Goal: Information Seeking & Learning: Learn about a topic

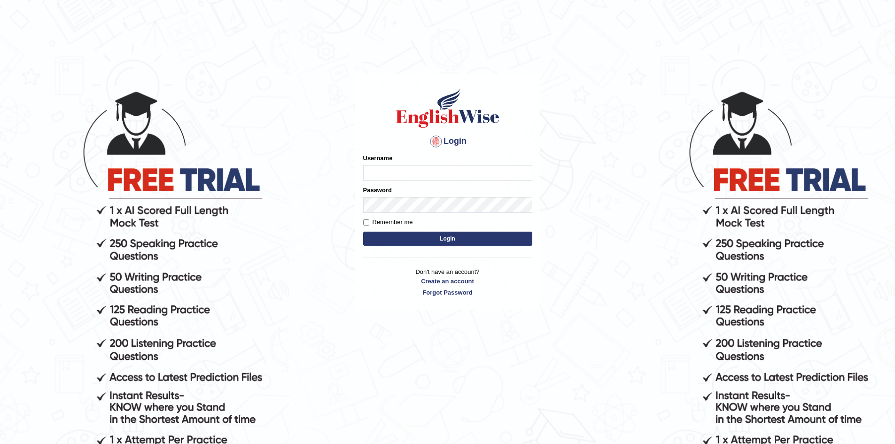
type input "hamnarashid"
click at [363, 232] on button "Login" at bounding box center [447, 239] width 169 height 14
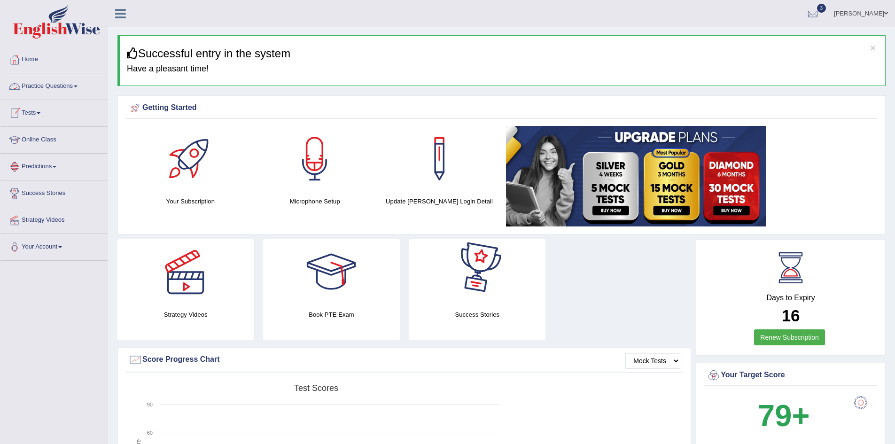
click at [59, 84] on link "Practice Questions" at bounding box center [53, 85] width 107 height 24
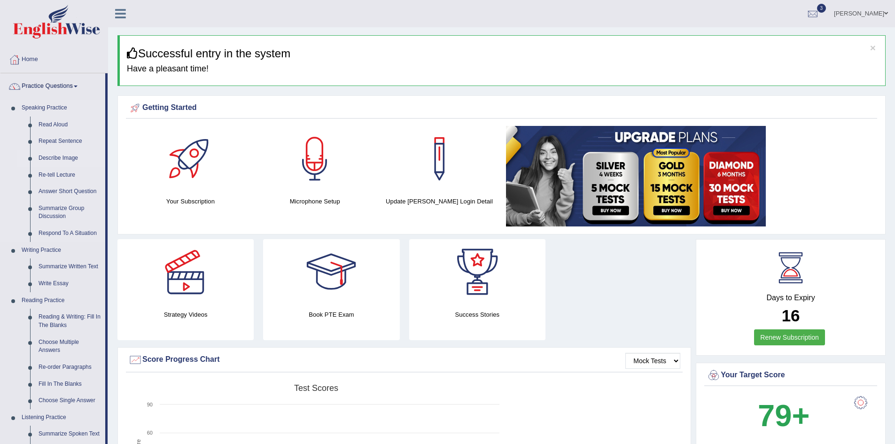
click at [61, 160] on link "Describe Image" at bounding box center [69, 158] width 71 height 17
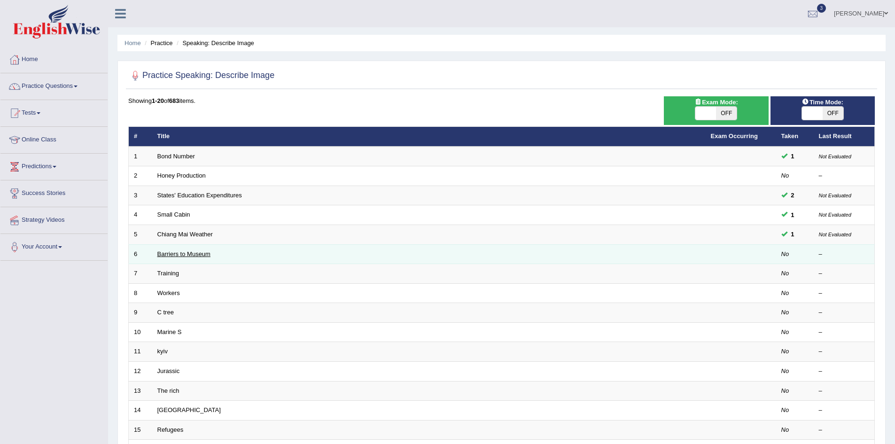
click at [185, 254] on link "Barriers to Museum" at bounding box center [183, 254] width 53 height 7
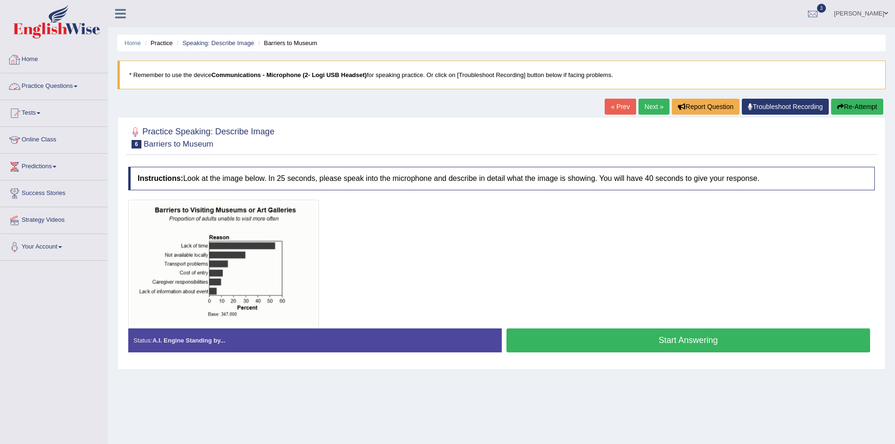
click at [32, 65] on link "Home" at bounding box center [53, 59] width 107 height 24
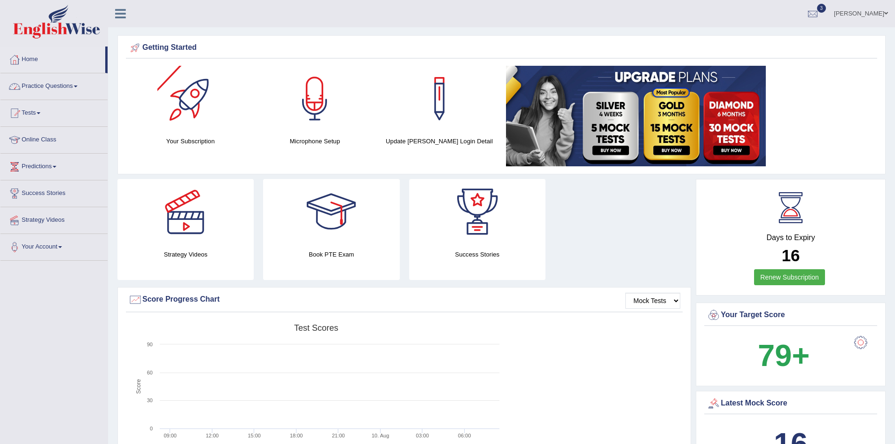
click at [68, 86] on link "Practice Questions" at bounding box center [53, 85] width 107 height 24
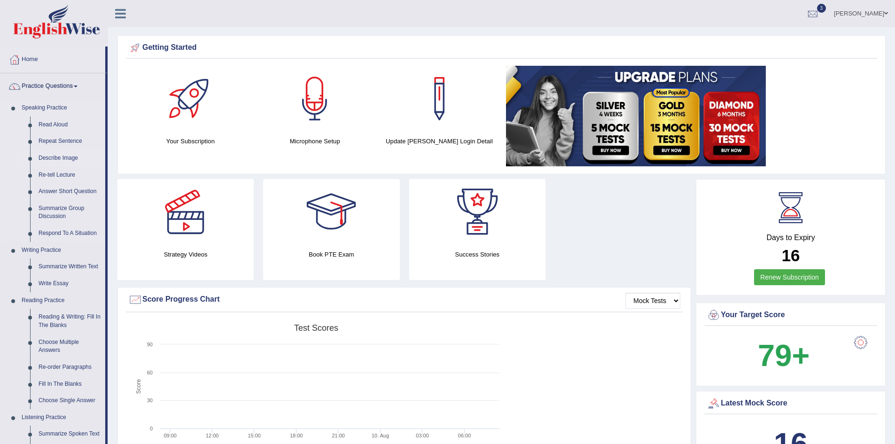
click at [65, 158] on link "Describe Image" at bounding box center [69, 158] width 71 height 17
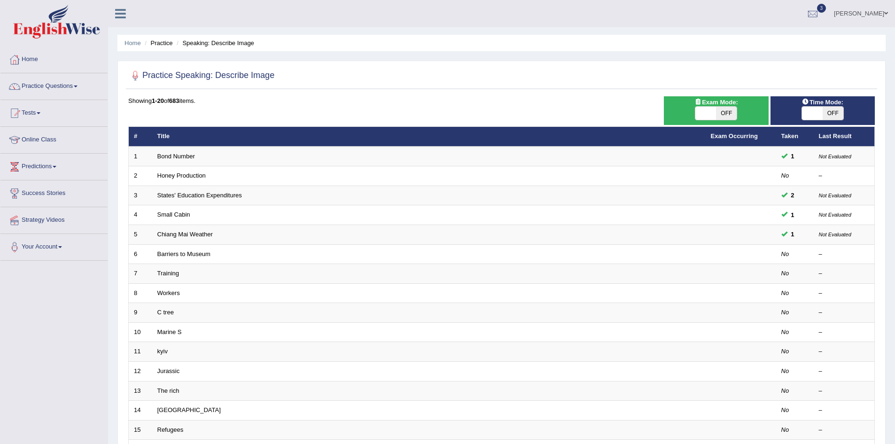
click at [820, 107] on span at bounding box center [812, 113] width 21 height 13
checkbox input "true"
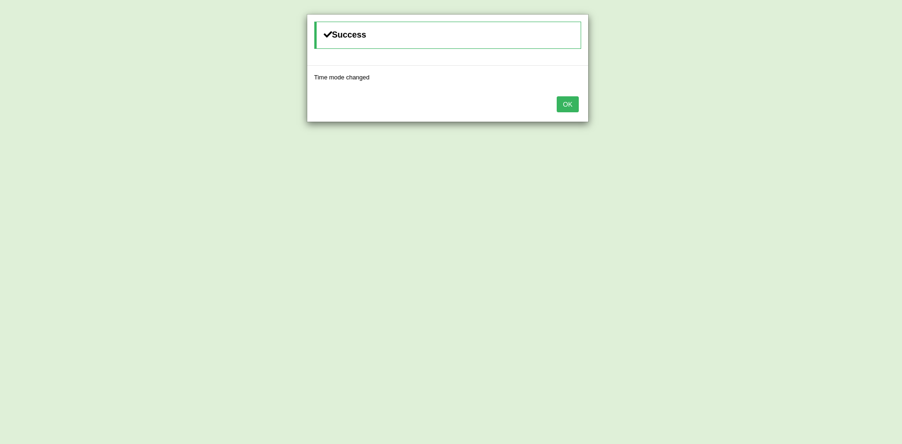
click at [566, 102] on button "OK" at bounding box center [568, 104] width 22 height 16
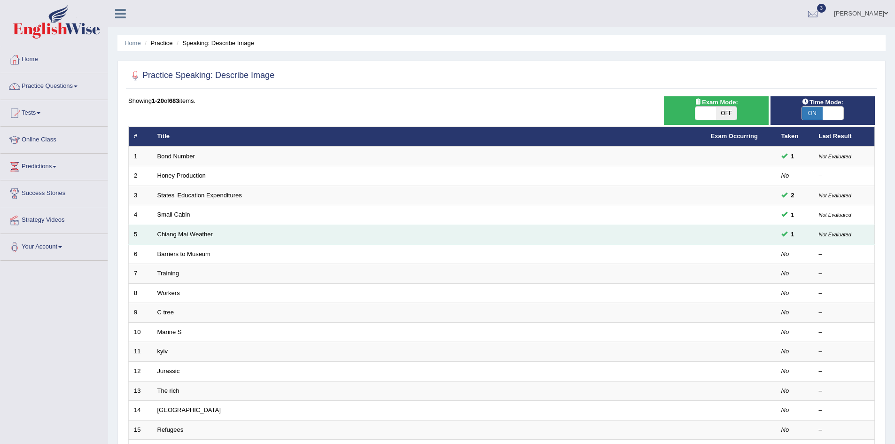
click at [183, 233] on link "Chiang Mai Weather" at bounding box center [184, 234] width 55 height 7
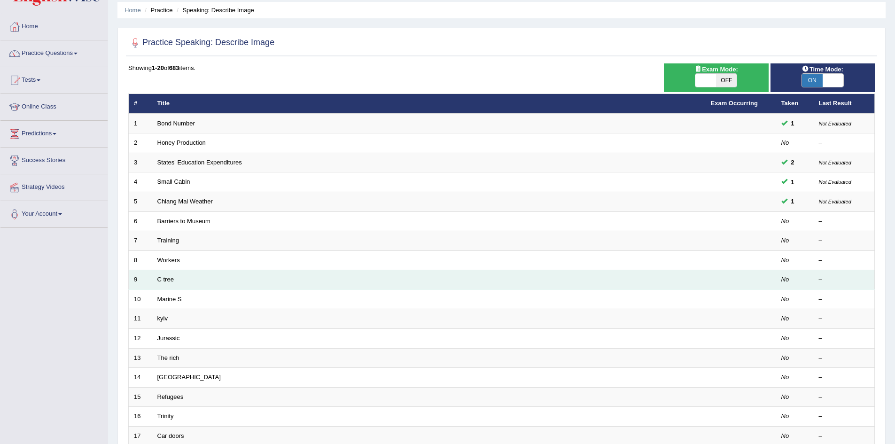
scroll to position [47, 0]
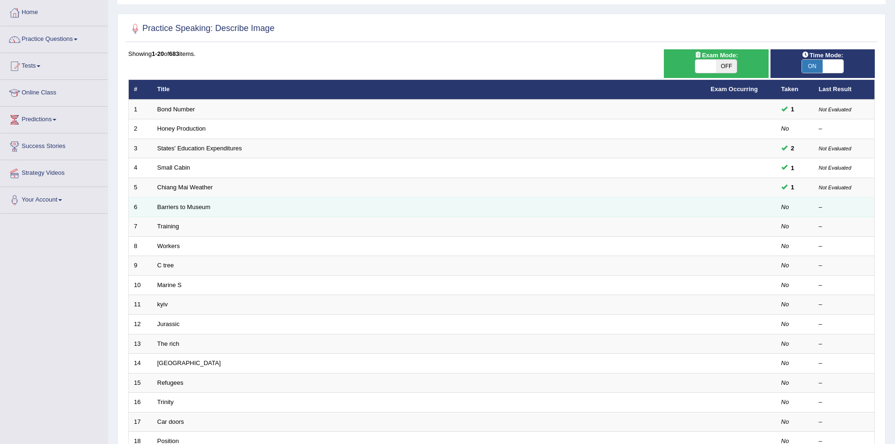
click at [180, 211] on td "Barriers to Museum" at bounding box center [429, 207] width 554 height 20
click at [182, 208] on link "Barriers to Museum" at bounding box center [183, 207] width 53 height 7
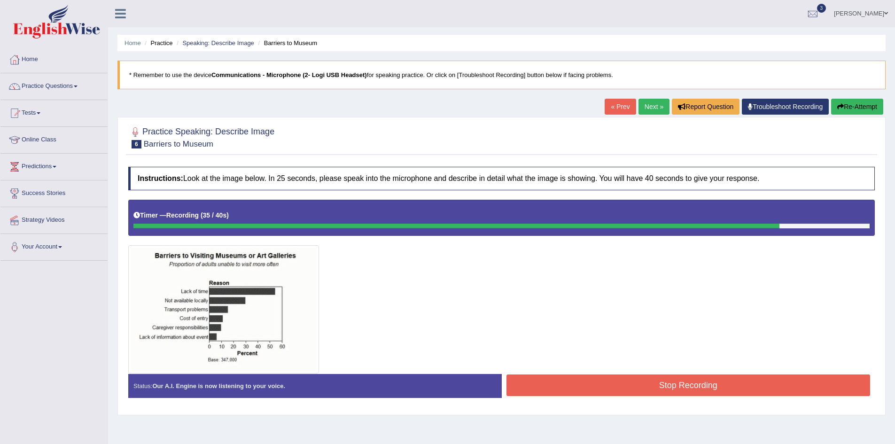
click at [616, 391] on button "Stop Recording" at bounding box center [689, 386] width 364 height 22
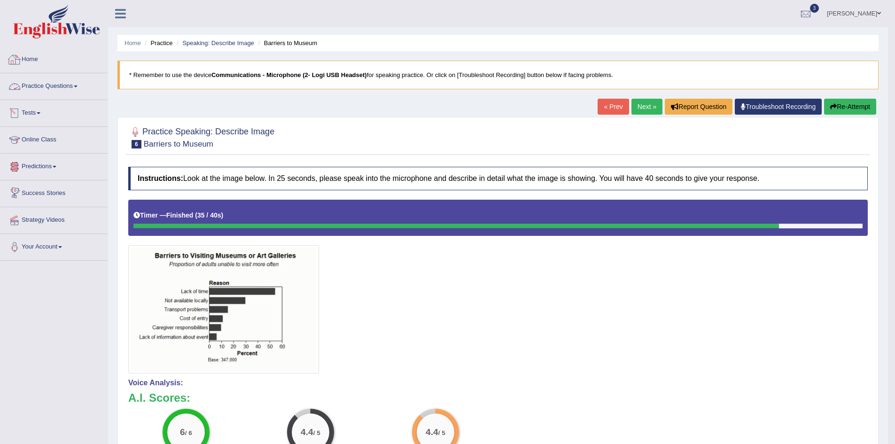
click at [57, 87] on link "Practice Questions" at bounding box center [53, 85] width 107 height 24
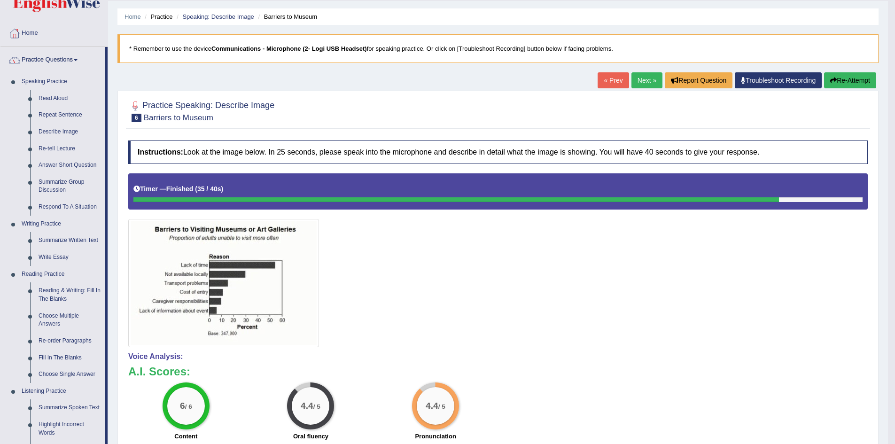
scroll to position [47, 0]
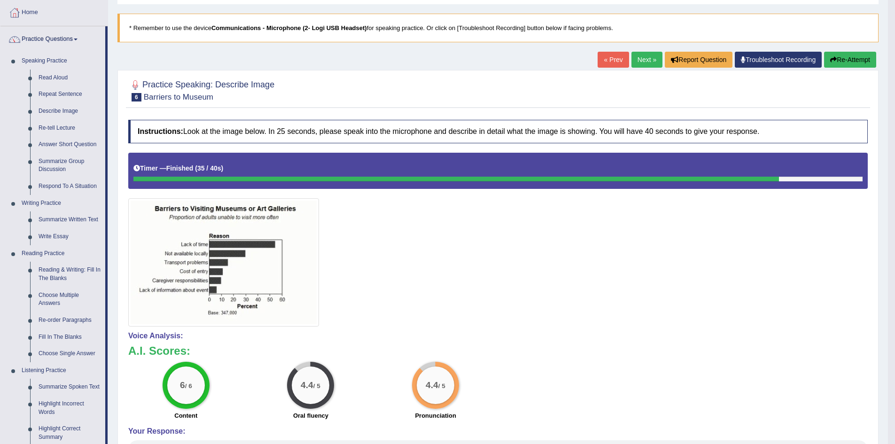
click at [0, 26] on link "Practice Questions" at bounding box center [52, 38] width 105 height 24
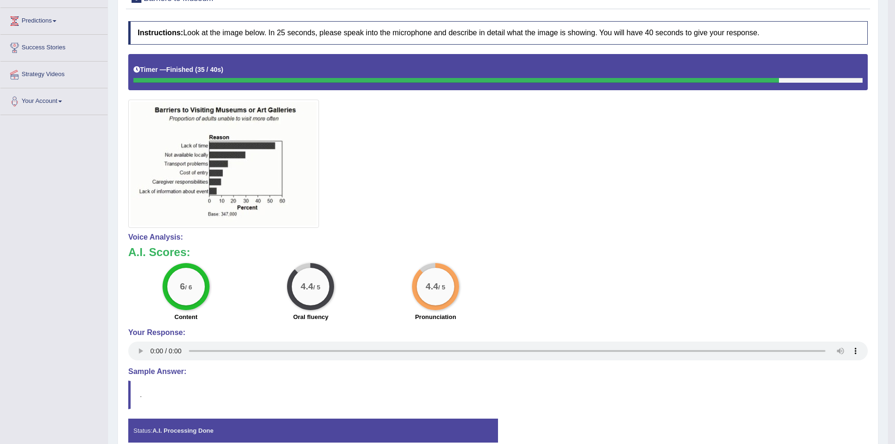
scroll to position [192, 0]
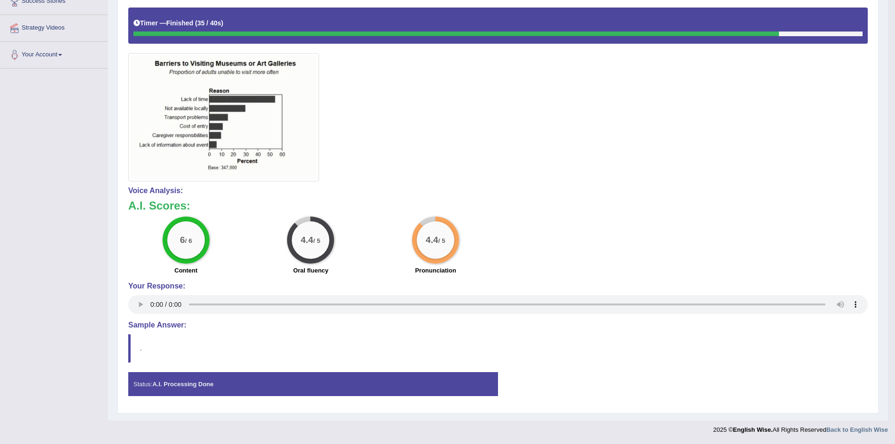
click at [142, 329] on h4 "Sample Answer:" at bounding box center [498, 325] width 740 height 8
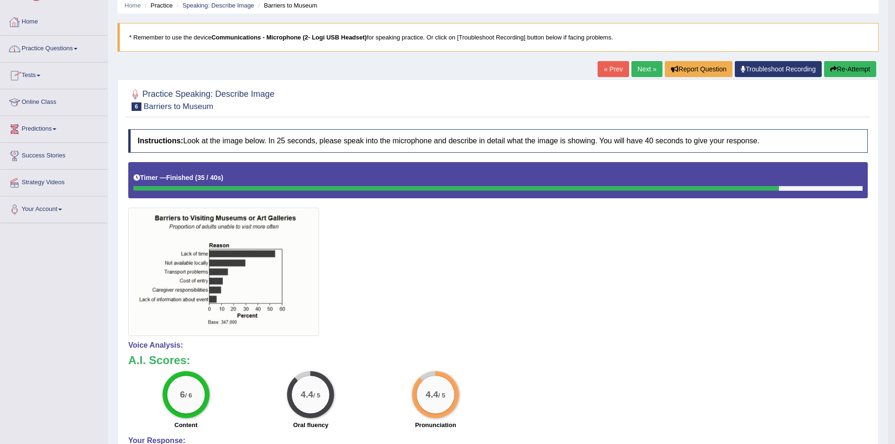
scroll to position [0, 0]
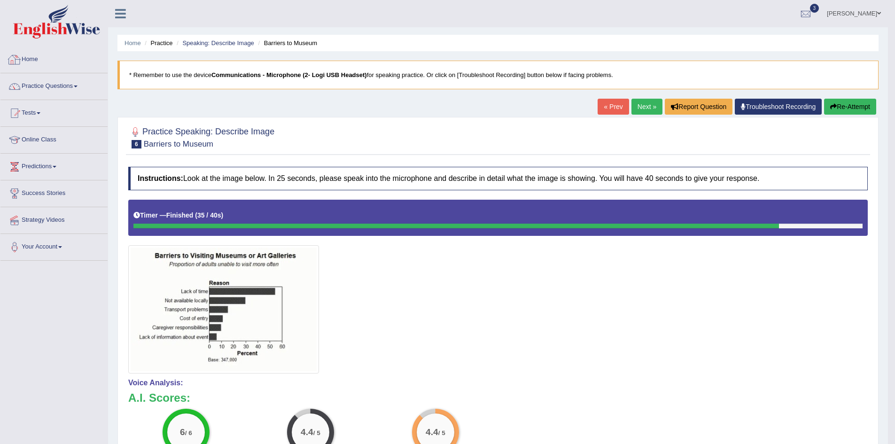
click at [54, 80] on link "Practice Questions" at bounding box center [53, 85] width 107 height 24
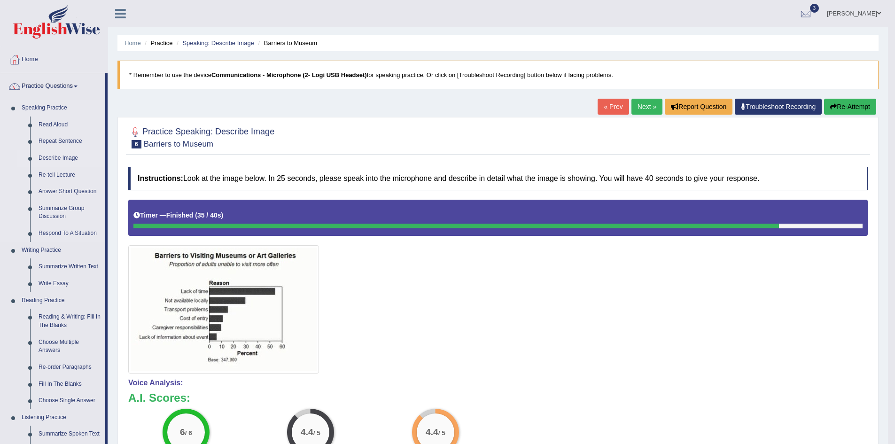
click at [65, 160] on link "Describe Image" at bounding box center [69, 158] width 71 height 17
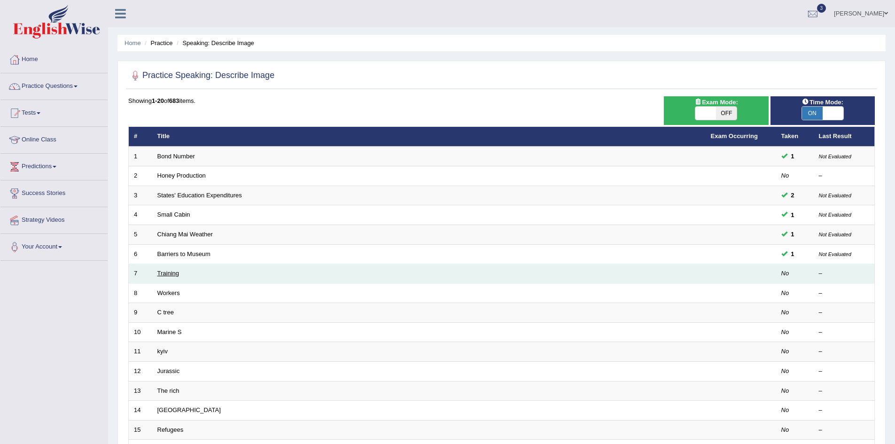
click at [165, 272] on link "Training" at bounding box center [168, 273] width 22 height 7
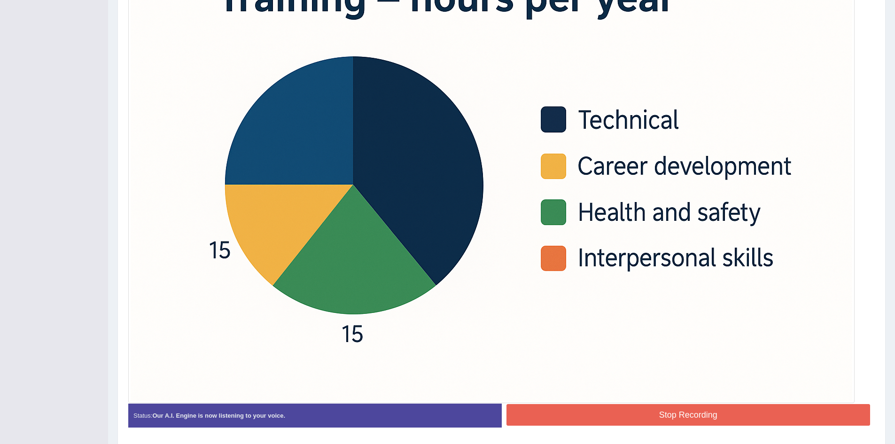
scroll to position [360, 0]
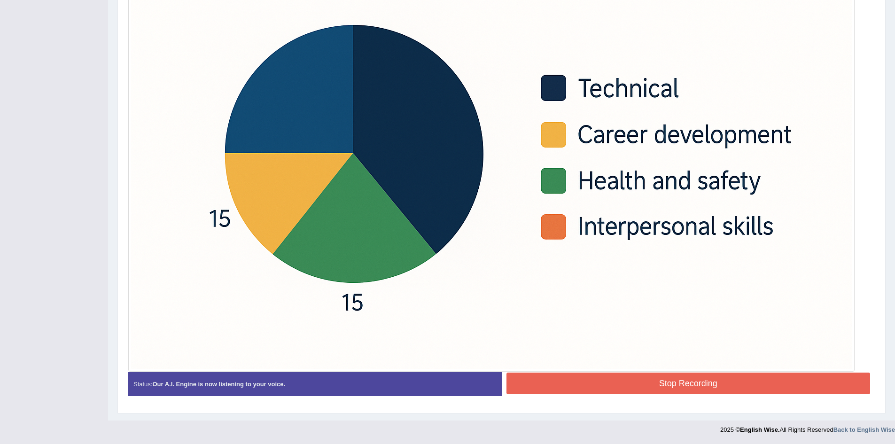
click at [578, 385] on button "Stop Recording" at bounding box center [689, 384] width 364 height 22
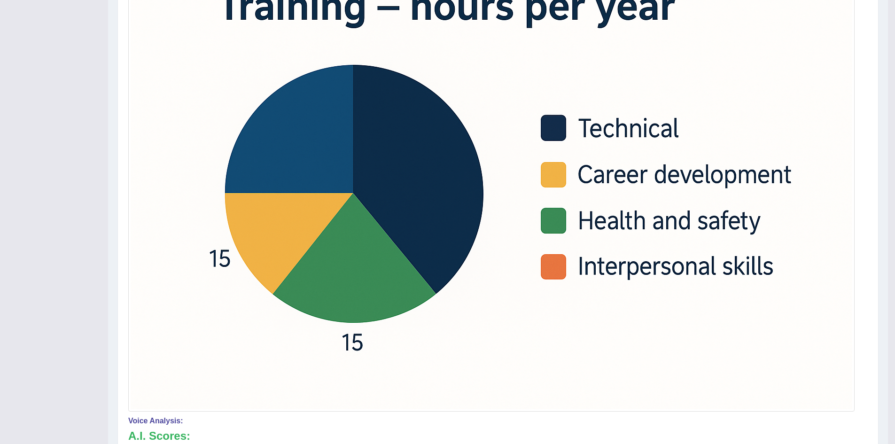
scroll to position [39, 0]
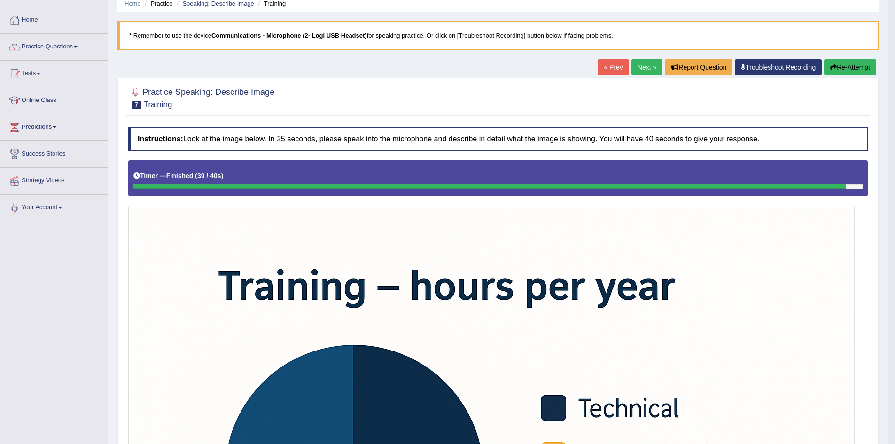
click at [637, 61] on link "Next »" at bounding box center [647, 67] width 31 height 16
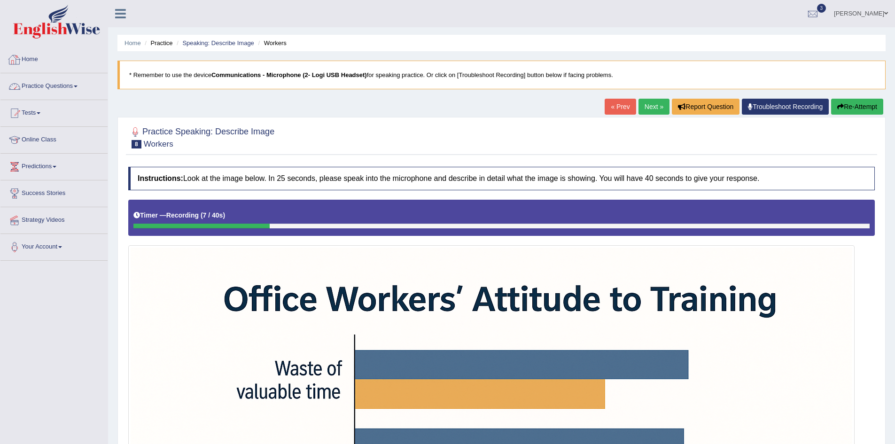
click at [49, 82] on link "Practice Questions" at bounding box center [53, 85] width 107 height 24
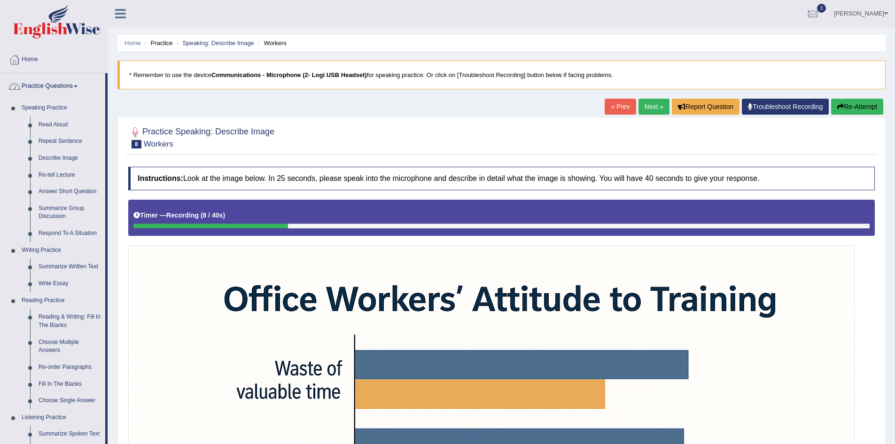
click at [58, 119] on link "Read Aloud" at bounding box center [69, 125] width 71 height 17
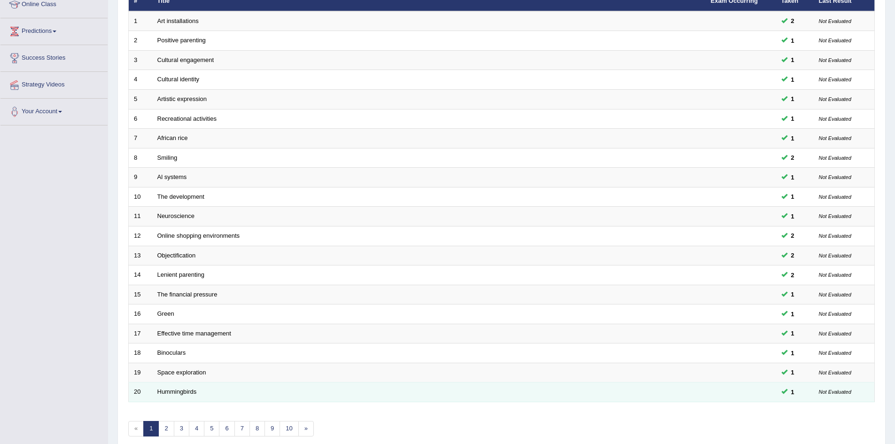
scroll to position [178, 0]
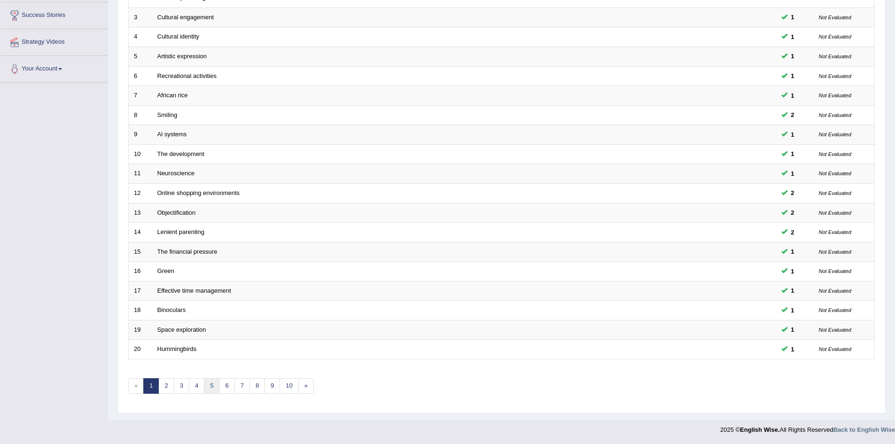
click at [204, 382] on link "5" at bounding box center [212, 386] width 16 height 16
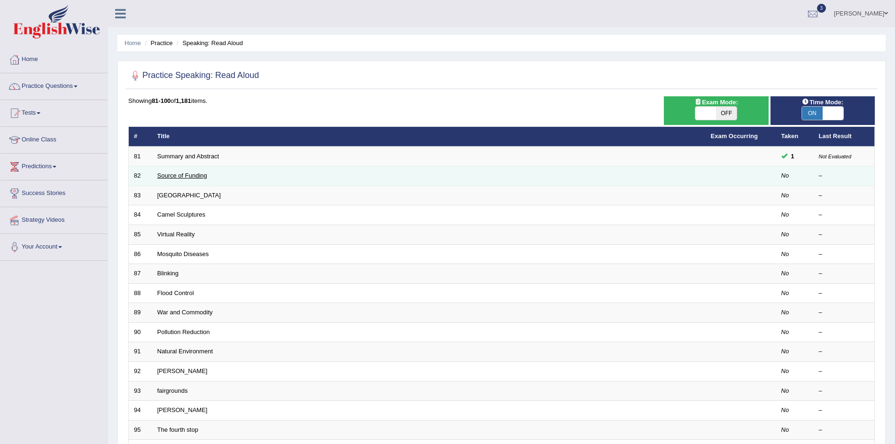
click at [170, 177] on link "Source of Funding" at bounding box center [182, 175] width 50 height 7
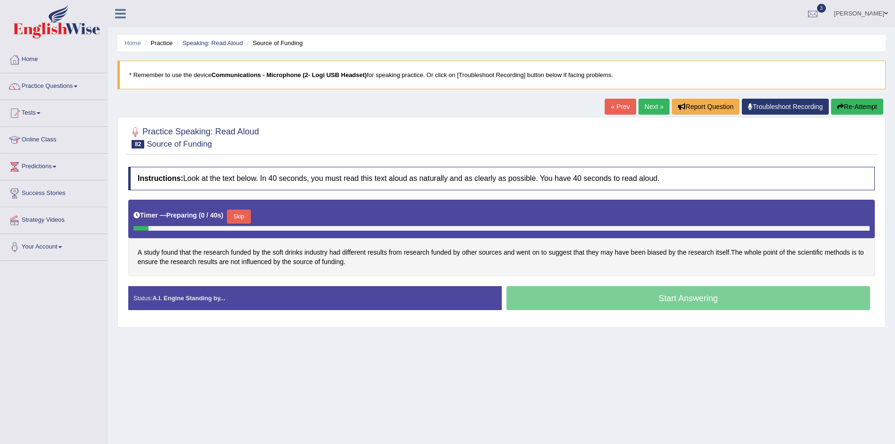
click at [240, 218] on button "Skip" at bounding box center [239, 217] width 24 height 14
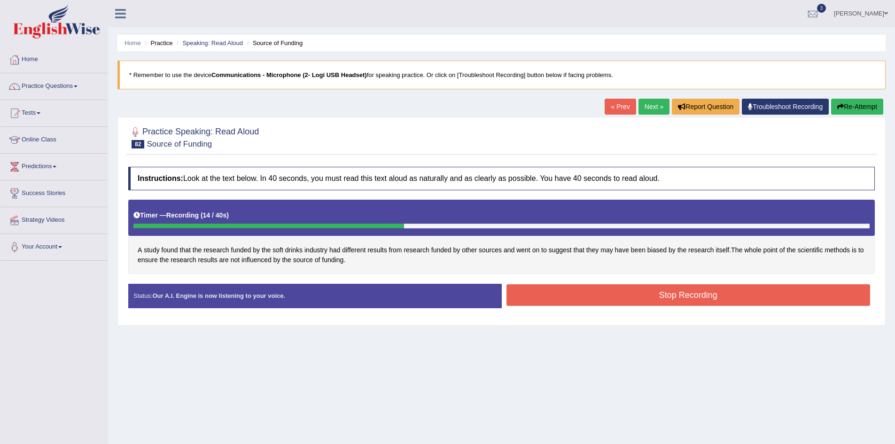
click at [550, 292] on button "Stop Recording" at bounding box center [689, 295] width 364 height 22
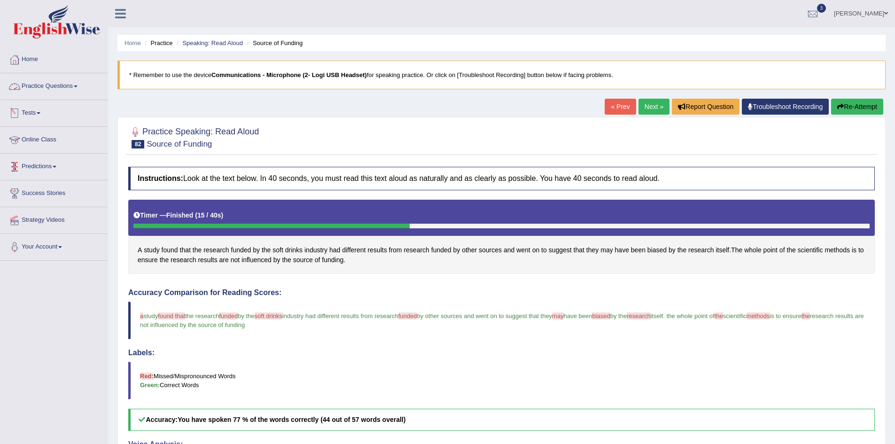
click at [53, 80] on link "Practice Questions" at bounding box center [53, 85] width 107 height 24
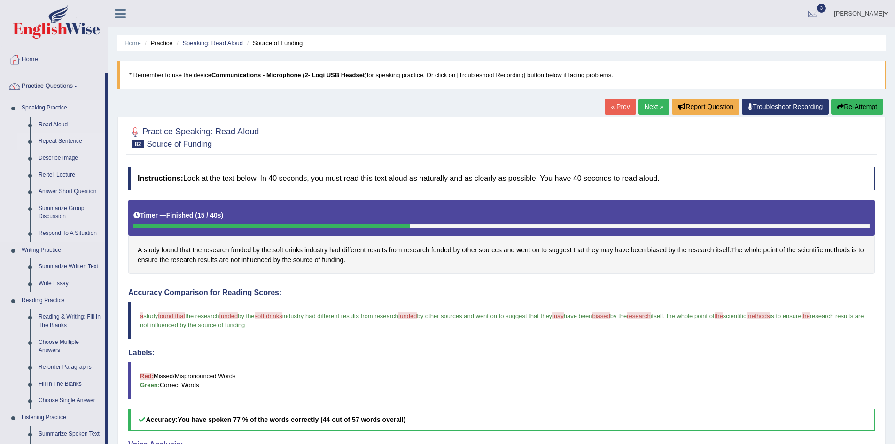
click at [60, 141] on link "Repeat Sentence" at bounding box center [69, 141] width 71 height 17
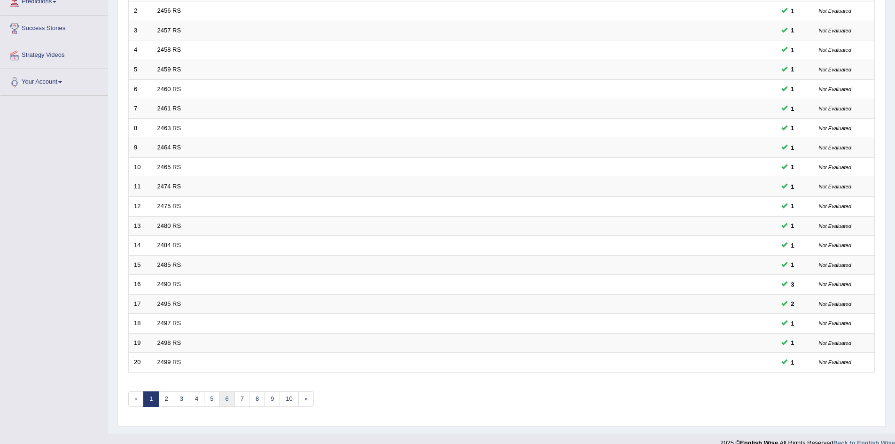
scroll to position [178, 0]
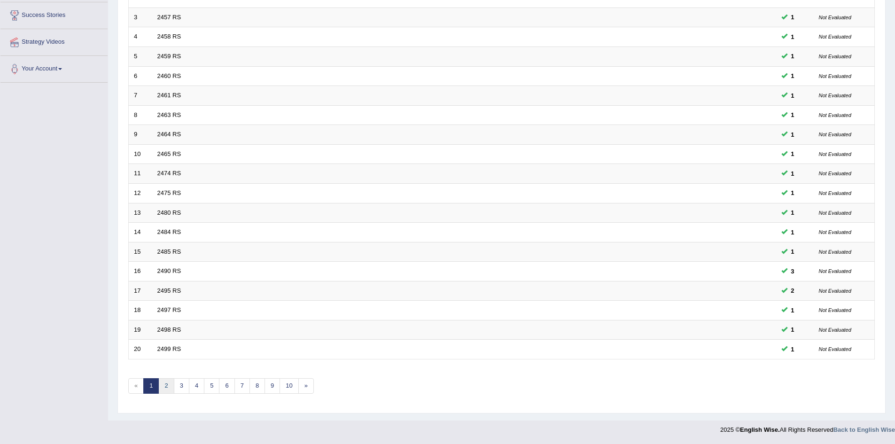
click at [173, 389] on link "2" at bounding box center [166, 386] width 16 height 16
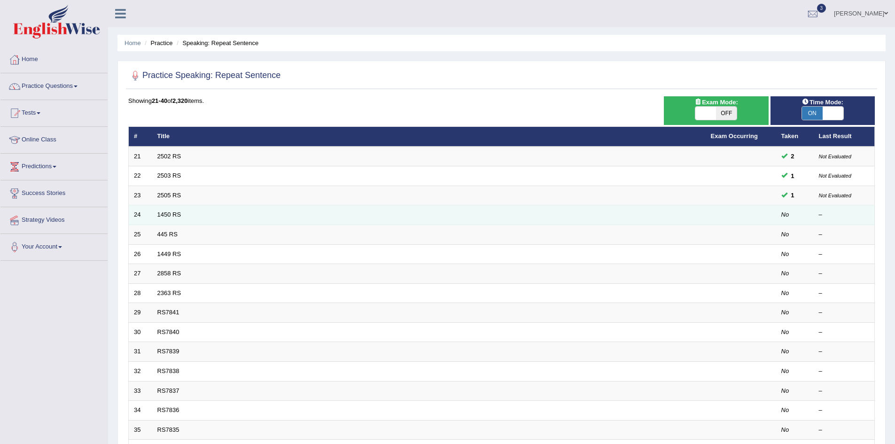
click at [165, 205] on td "1450 RS" at bounding box center [429, 215] width 554 height 20
click at [165, 211] on td "1450 RS" at bounding box center [429, 215] width 554 height 20
click at [171, 213] on link "1450 RS" at bounding box center [169, 214] width 24 height 7
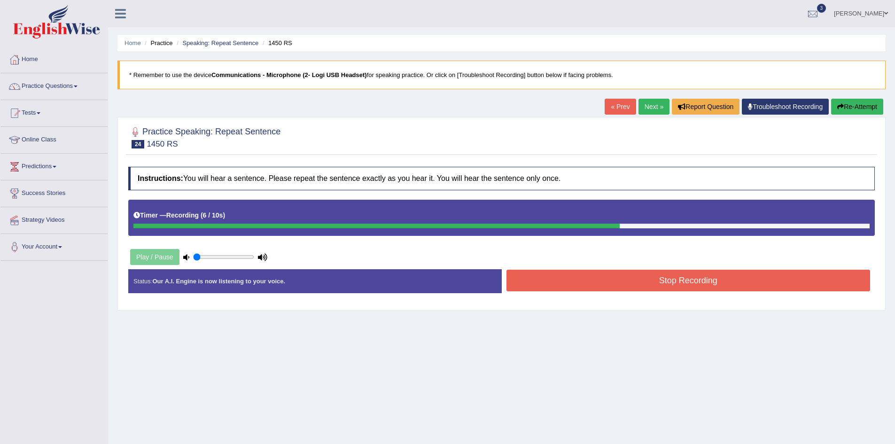
click at [522, 278] on button "Stop Recording" at bounding box center [689, 281] width 364 height 22
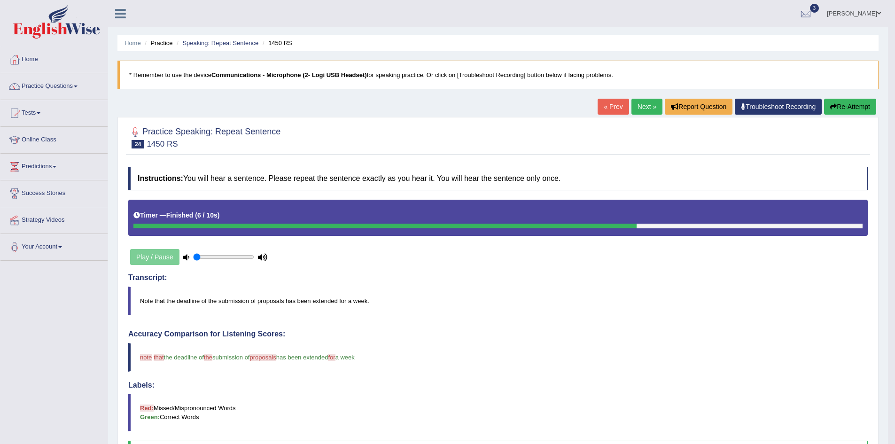
click at [659, 103] on div "« Prev Next » Report Question Troubleshoot Recording Re-Attempt" at bounding box center [738, 108] width 281 height 18
click at [653, 106] on link "Next »" at bounding box center [647, 107] width 31 height 16
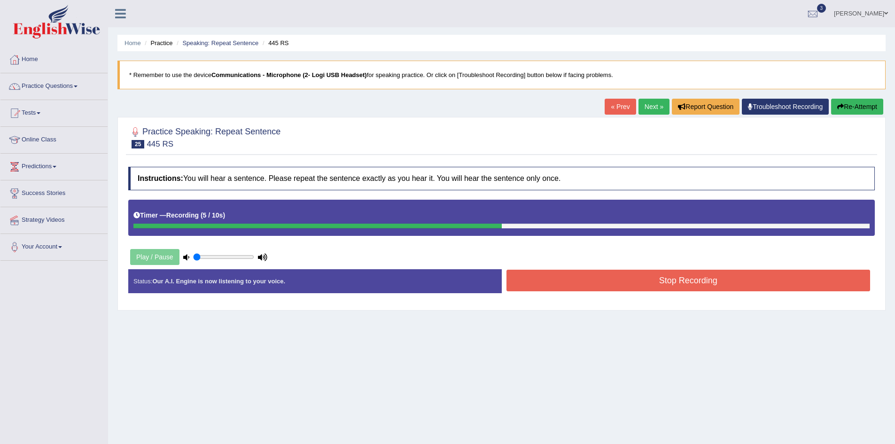
click at [607, 289] on button "Stop Recording" at bounding box center [689, 281] width 364 height 22
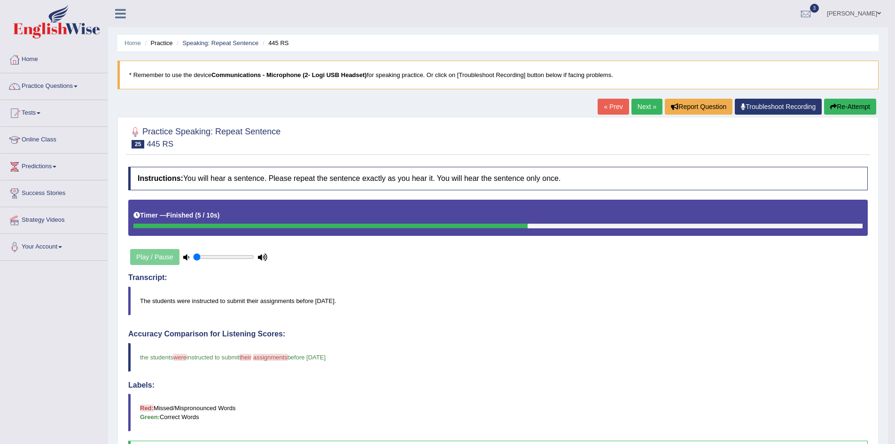
click at [646, 104] on link "Next »" at bounding box center [647, 107] width 31 height 16
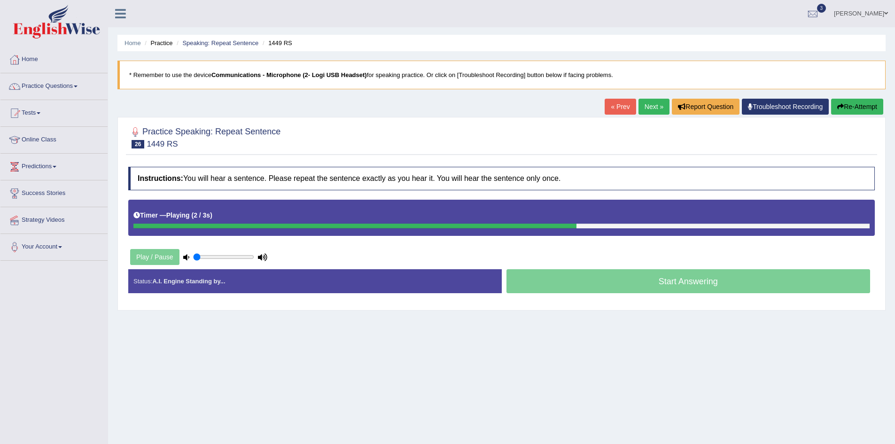
click at [186, 257] on icon at bounding box center [186, 257] width 6 height 6
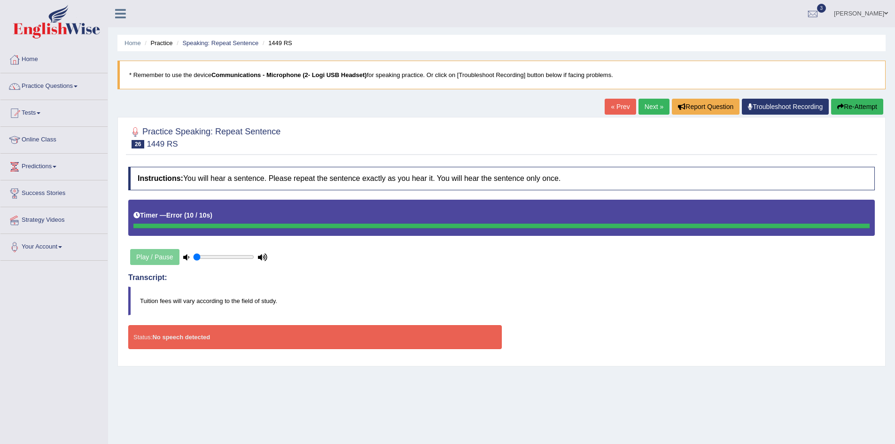
click at [840, 104] on icon "button" at bounding box center [841, 106] width 7 height 7
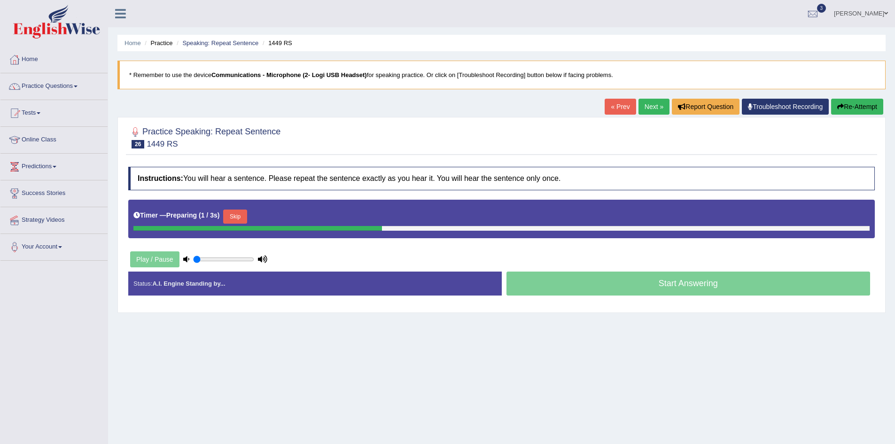
click at [253, 213] on div "Timer — Preparing ( 1 / 3s ) Skip" at bounding box center [501, 216] width 737 height 19
click at [245, 214] on button "Skip" at bounding box center [235, 217] width 24 height 14
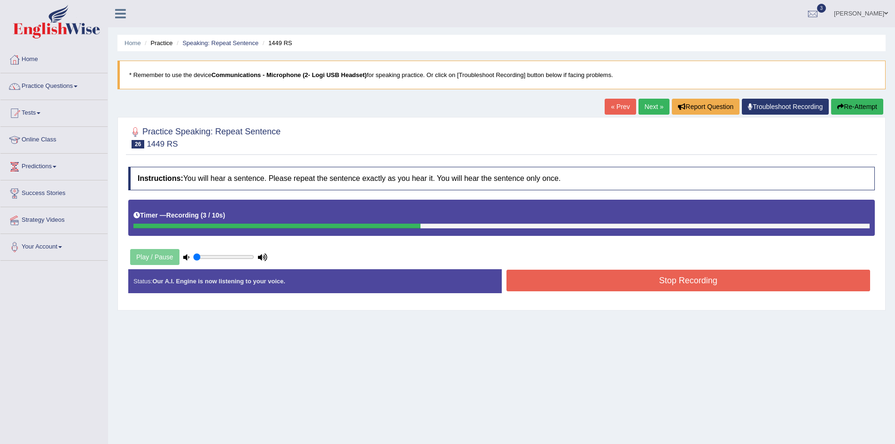
click at [638, 275] on button "Stop Recording" at bounding box center [689, 281] width 364 height 22
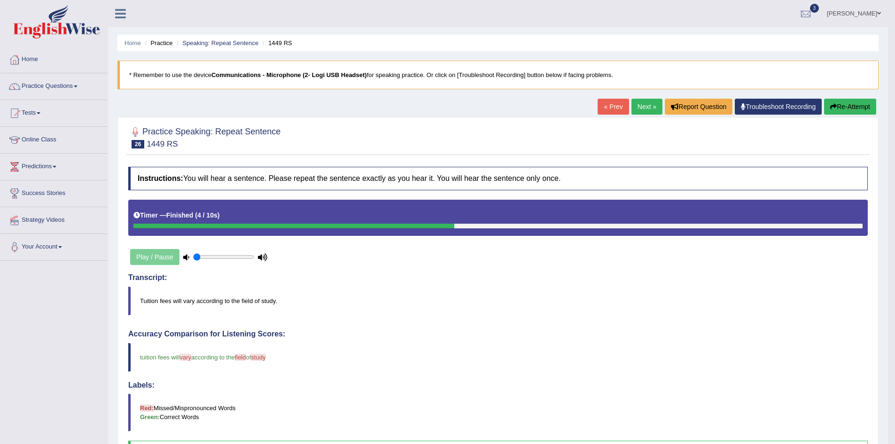
click at [642, 105] on link "Next »" at bounding box center [647, 107] width 31 height 16
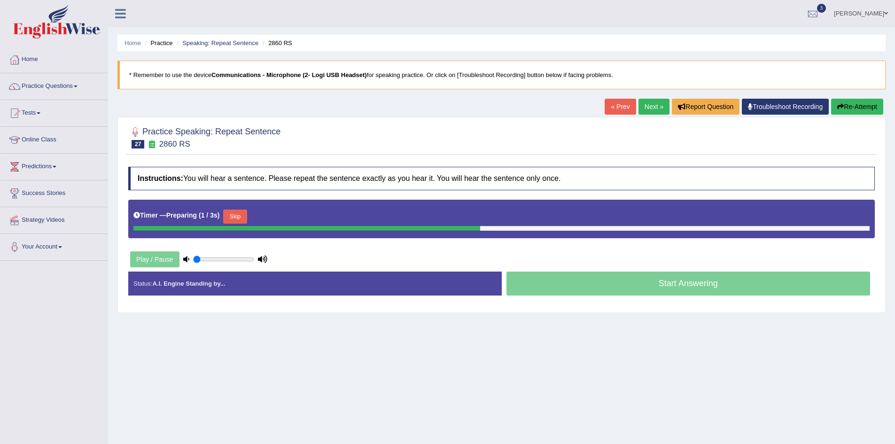
click at [243, 219] on button "Skip" at bounding box center [235, 217] width 24 height 14
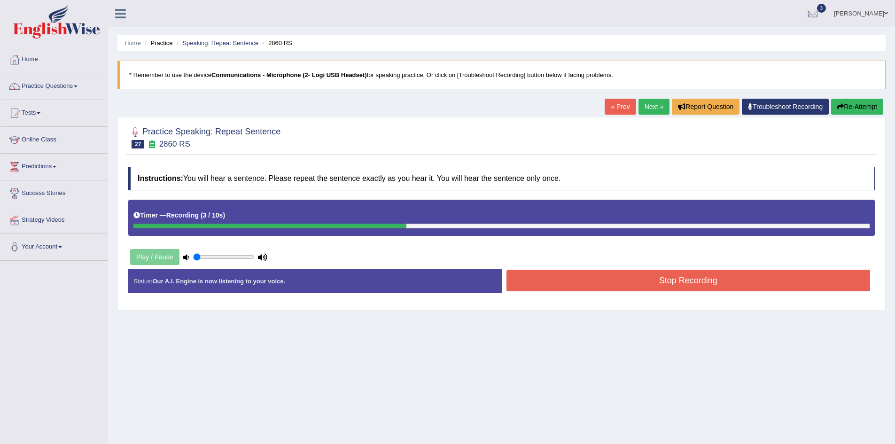
click at [607, 284] on button "Stop Recording" at bounding box center [689, 281] width 364 height 22
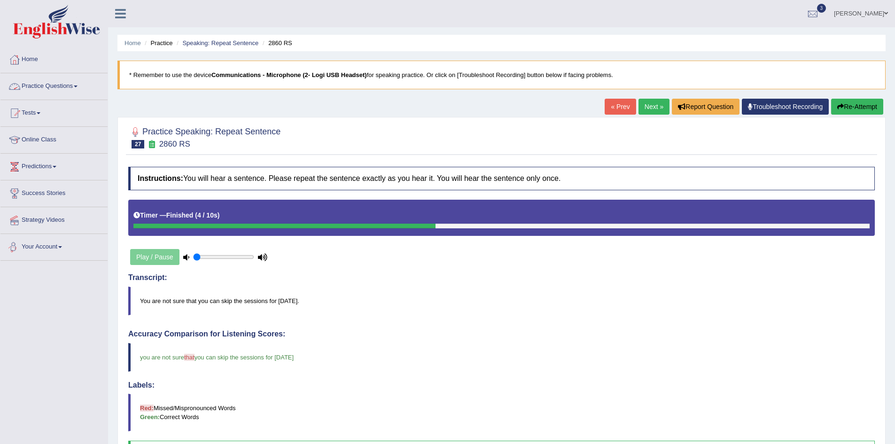
click at [29, 83] on link "Practice Questions" at bounding box center [53, 85] width 107 height 24
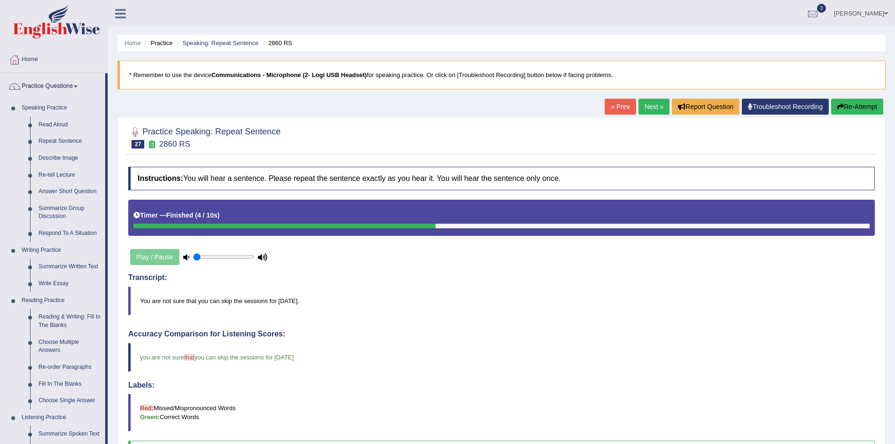
click at [68, 87] on link "Practice Questions" at bounding box center [52, 85] width 105 height 24
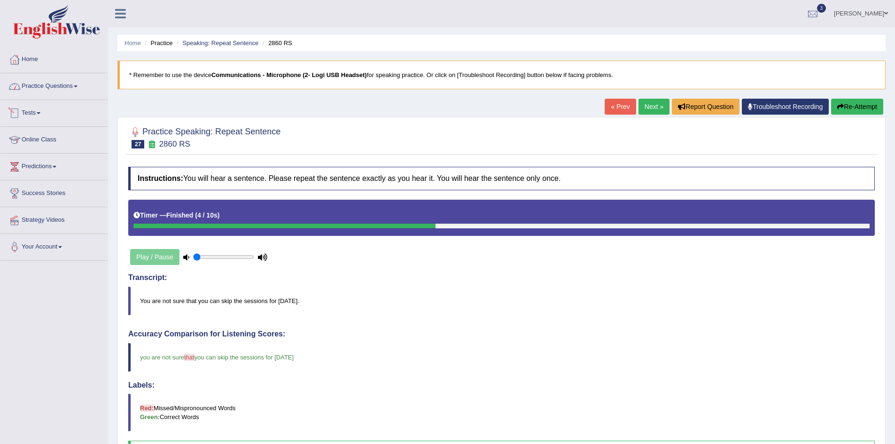
click at [43, 110] on link "Tests" at bounding box center [53, 112] width 107 height 24
click at [39, 133] on link "Take Practice Sectional Test" at bounding box center [61, 134] width 88 height 17
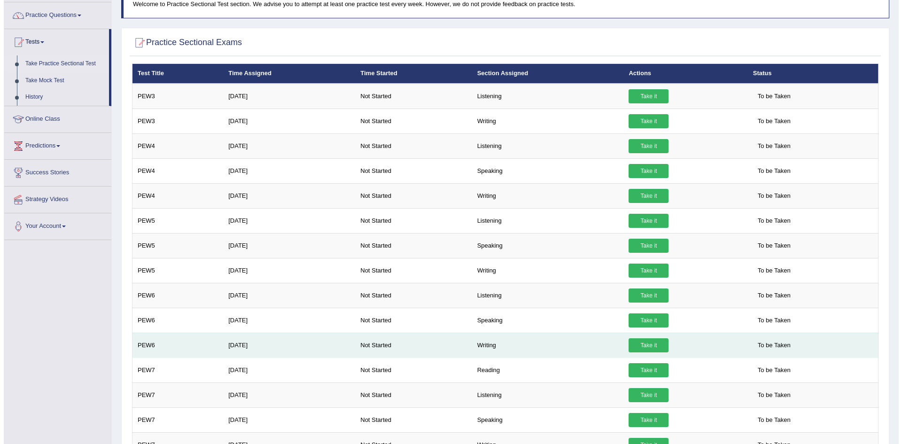
scroll to position [94, 0]
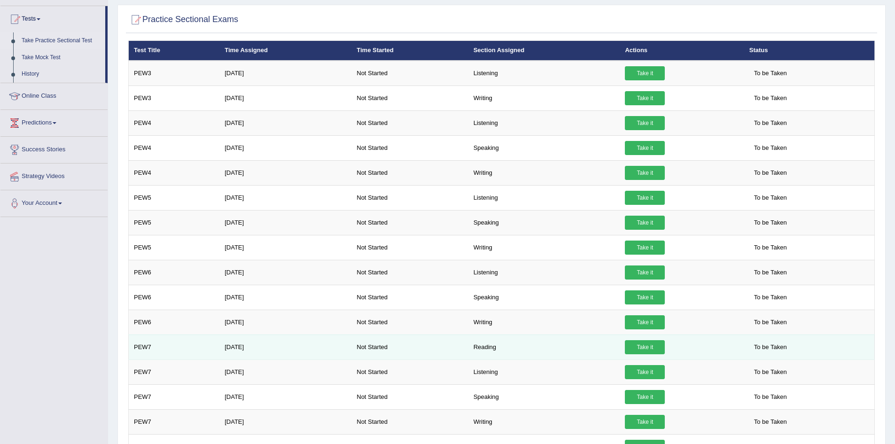
click at [636, 349] on link "Take it" at bounding box center [645, 347] width 40 height 14
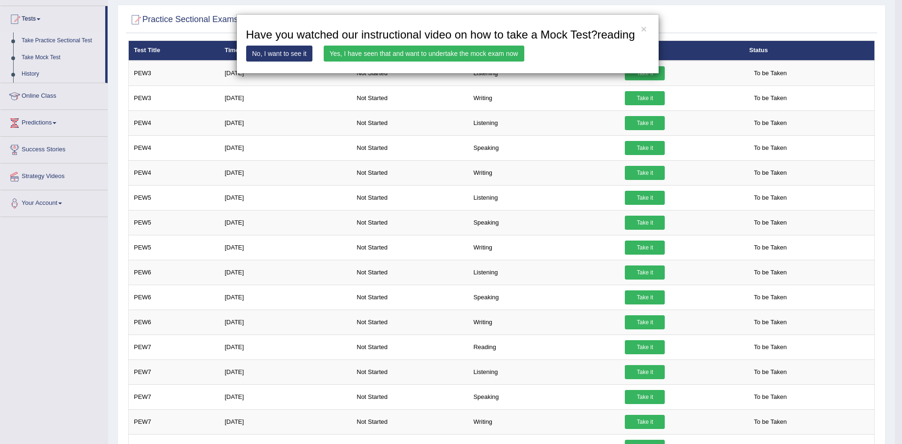
click at [433, 53] on link "Yes, I have seen that and want to undertake the mock exam now" at bounding box center [424, 54] width 201 height 16
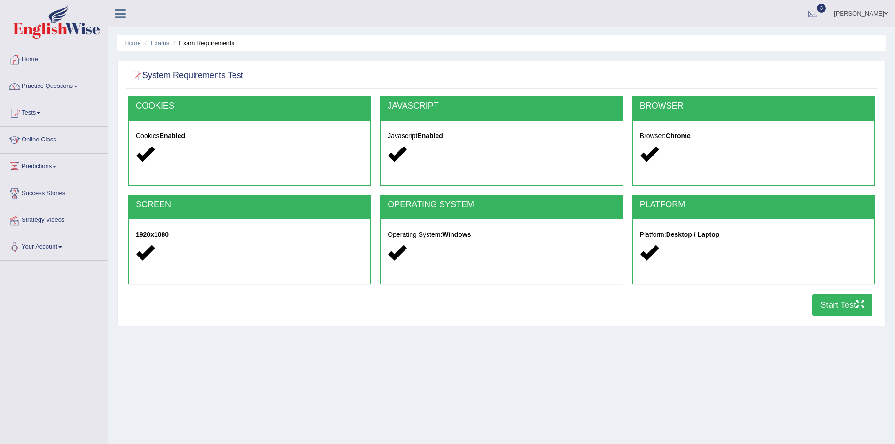
click at [850, 301] on button "Start Test" at bounding box center [843, 305] width 60 height 22
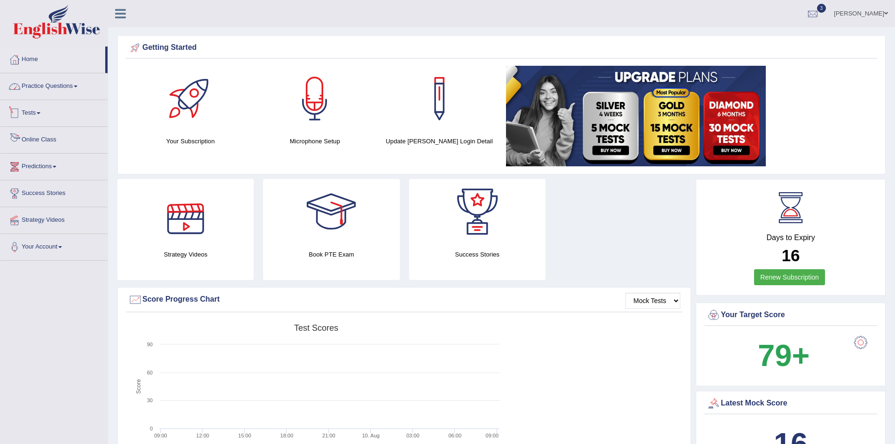
click at [50, 86] on link "Practice Questions" at bounding box center [53, 85] width 107 height 24
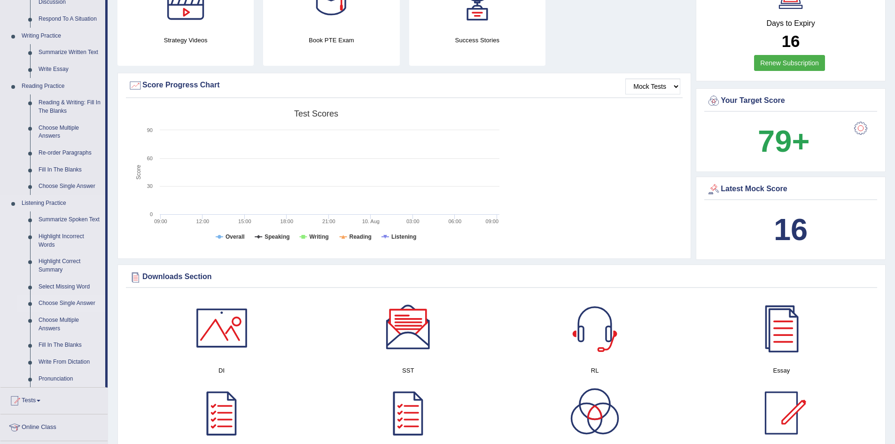
scroll to position [235, 0]
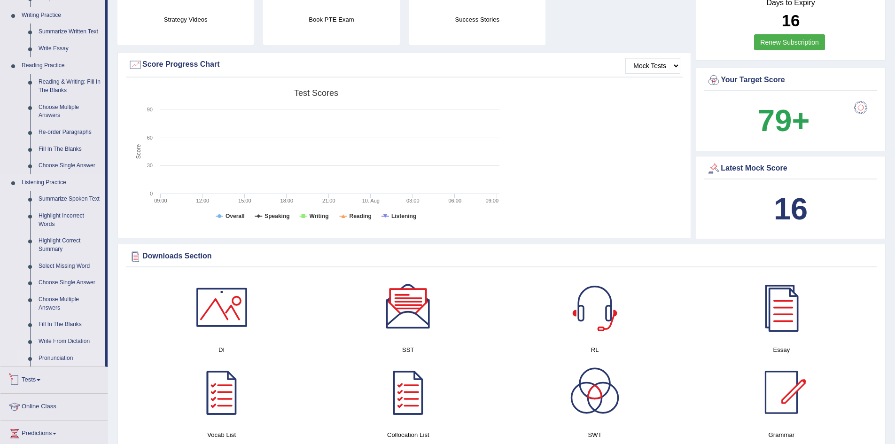
click at [48, 358] on link "Pronunciation" at bounding box center [69, 358] width 71 height 17
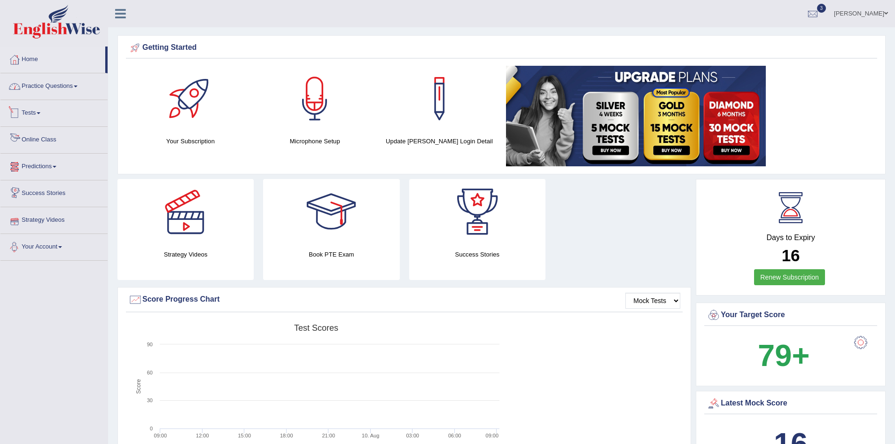
click at [45, 88] on link "Practice Questions" at bounding box center [53, 85] width 107 height 24
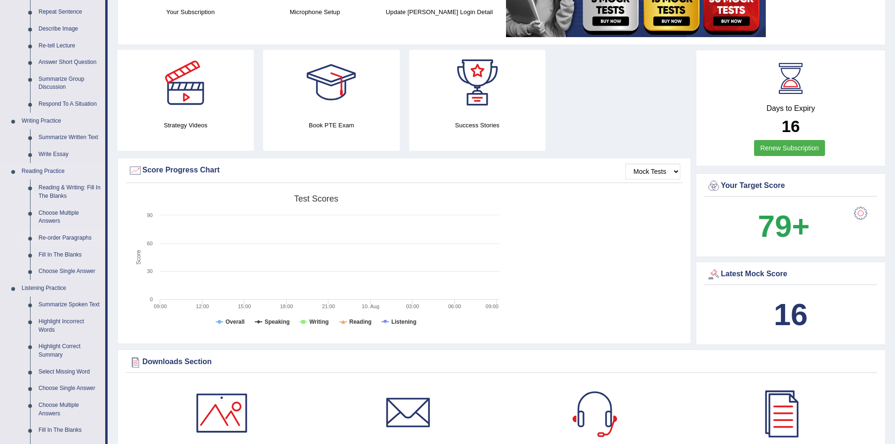
scroll to position [141, 0]
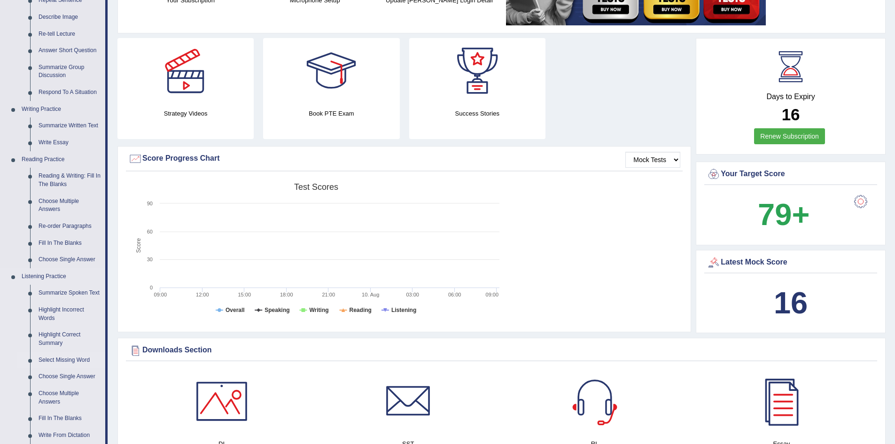
click at [76, 355] on link "Select Missing Word" at bounding box center [69, 360] width 71 height 17
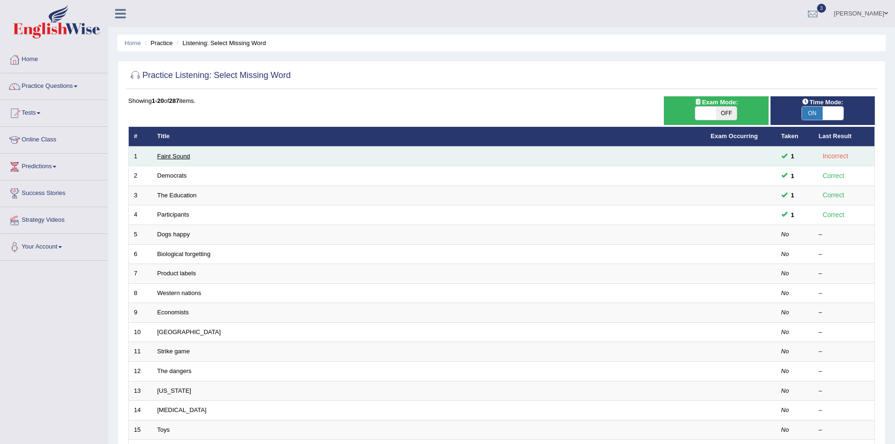
click at [177, 154] on link "Faint Sound" at bounding box center [173, 156] width 33 height 7
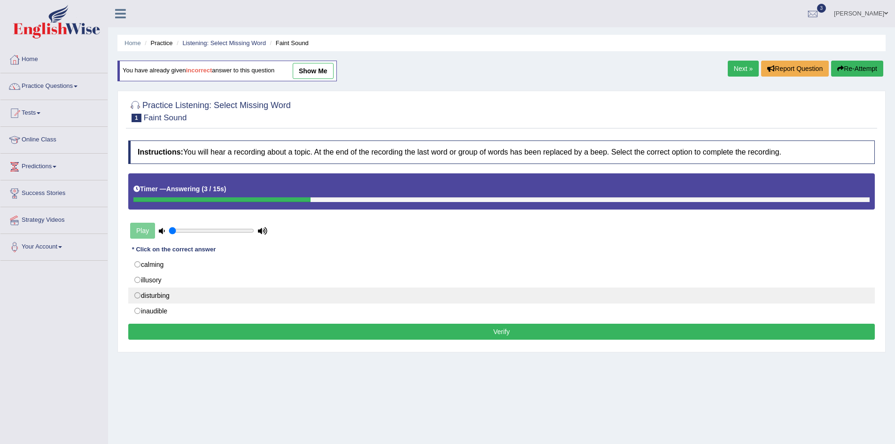
click at [182, 294] on label "disturbing" at bounding box center [501, 296] width 747 height 16
radio input "true"
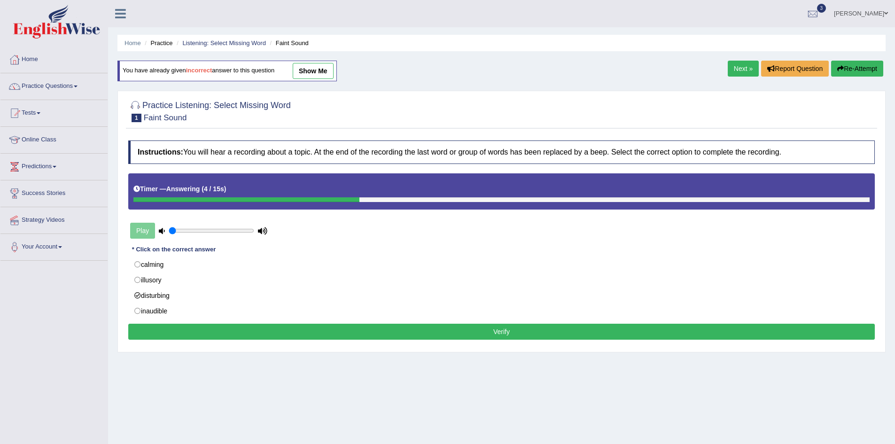
click at [347, 337] on button "Verify" at bounding box center [501, 332] width 747 height 16
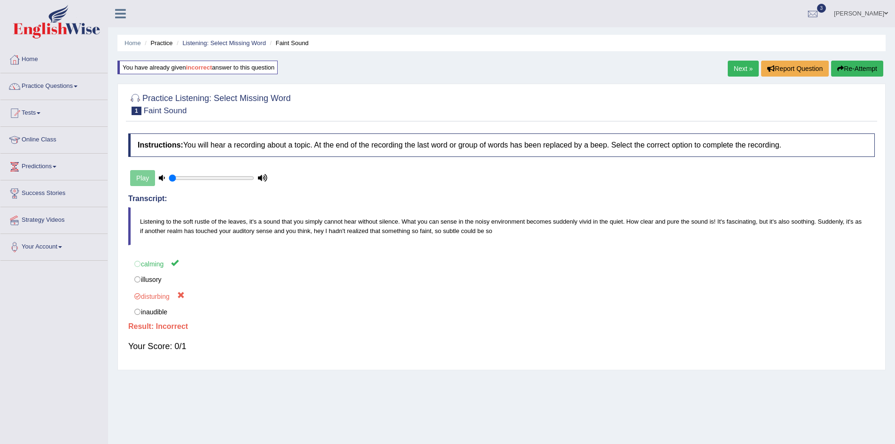
click at [733, 65] on link "Next »" at bounding box center [743, 69] width 31 height 16
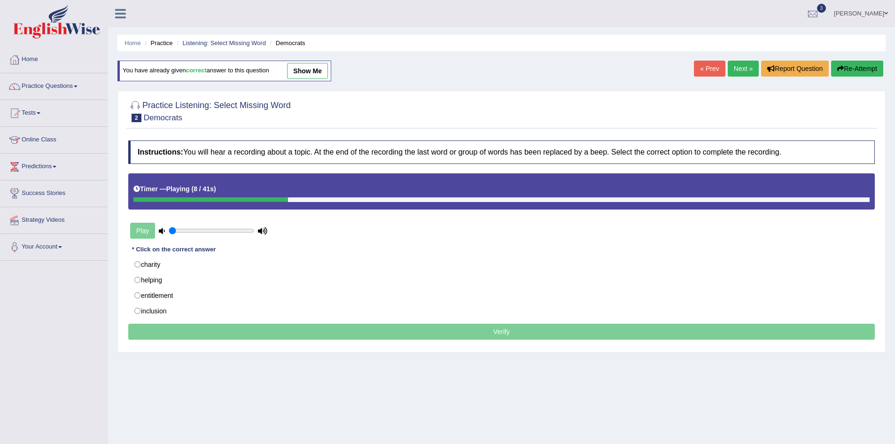
click at [860, 15] on link "[PERSON_NAME]" at bounding box center [861, 12] width 68 height 24
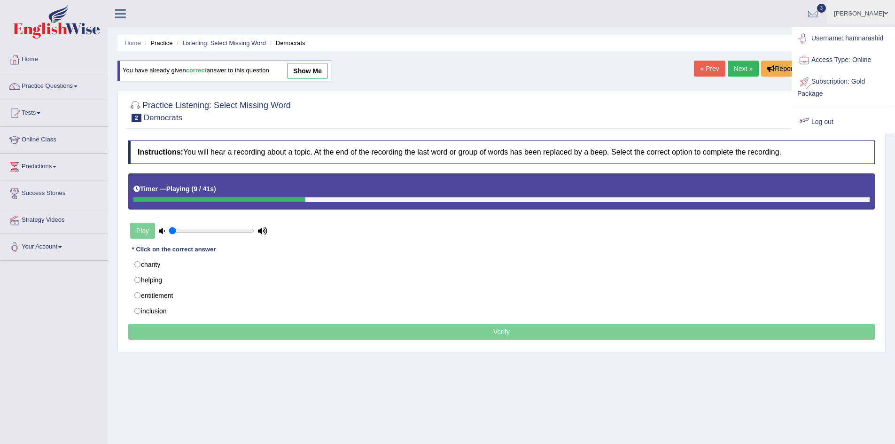
click at [817, 123] on link "Log out" at bounding box center [844, 122] width 102 height 22
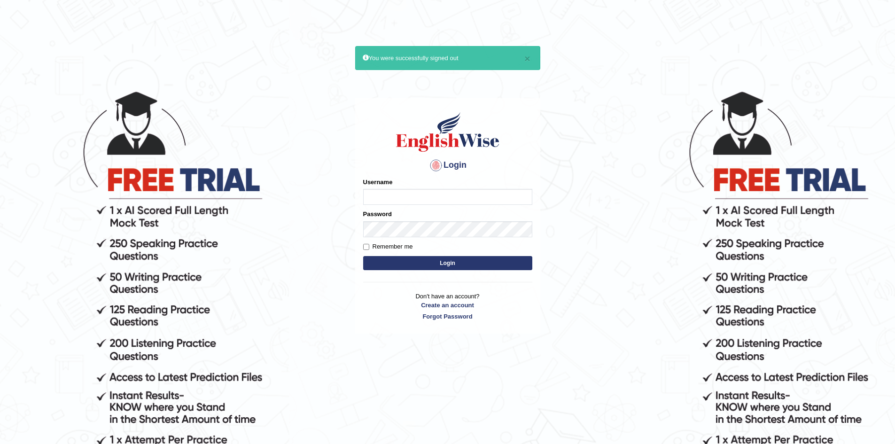
click at [437, 199] on input "Username" at bounding box center [447, 197] width 169 height 16
type input "rehmanajaz"
click at [363, 256] on button "Login" at bounding box center [447, 263] width 169 height 14
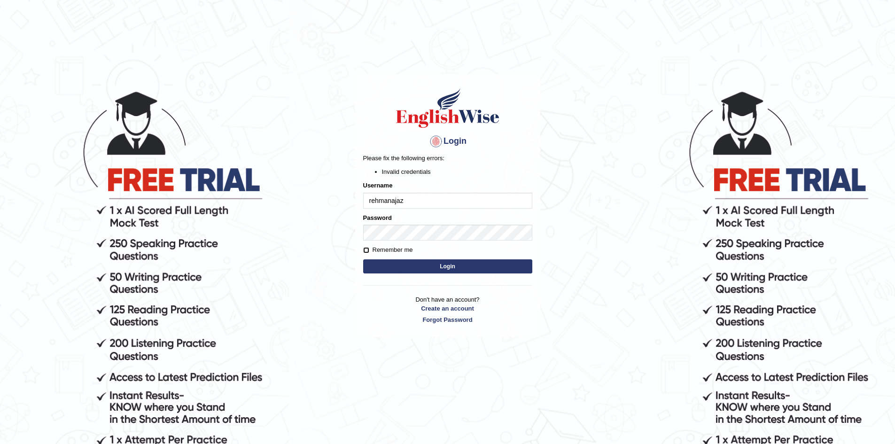
click at [369, 252] on input "Remember me" at bounding box center [366, 250] width 6 height 6
click at [368, 251] on input "Remember me" at bounding box center [366, 250] width 6 height 6
checkbox input "false"
click at [336, 236] on body "Login Please fix the following errors: Invalid credentials Username rehmanajaz …" at bounding box center [447, 267] width 895 height 444
click at [363, 259] on button "Login" at bounding box center [447, 266] width 169 height 14
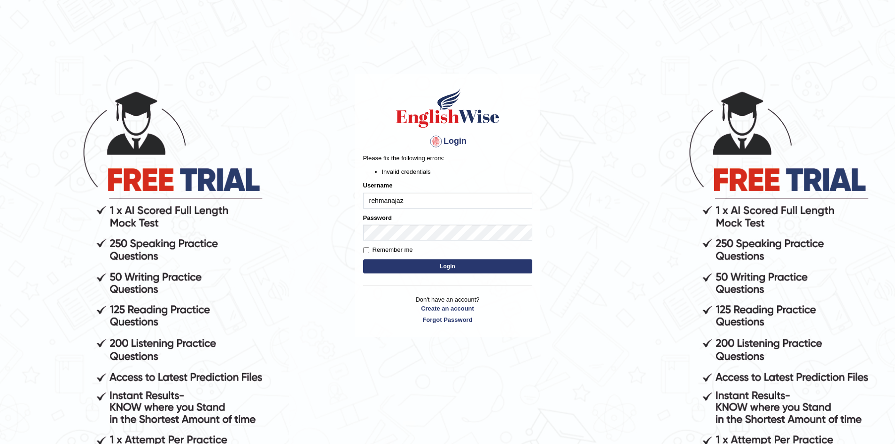
drag, startPoint x: 413, startPoint y: 202, endPoint x: 321, endPoint y: 193, distance: 92.6
click at [321, 193] on body "Login Please fix the following errors: Invalid credentials Username rehmanajaz …" at bounding box center [447, 267] width 895 height 444
click at [371, 199] on input "rehmanajaz" at bounding box center [447, 201] width 169 height 16
click at [370, 199] on input "rehmanajaz" at bounding box center [447, 201] width 169 height 16
type input "abdulrehmanajaz"
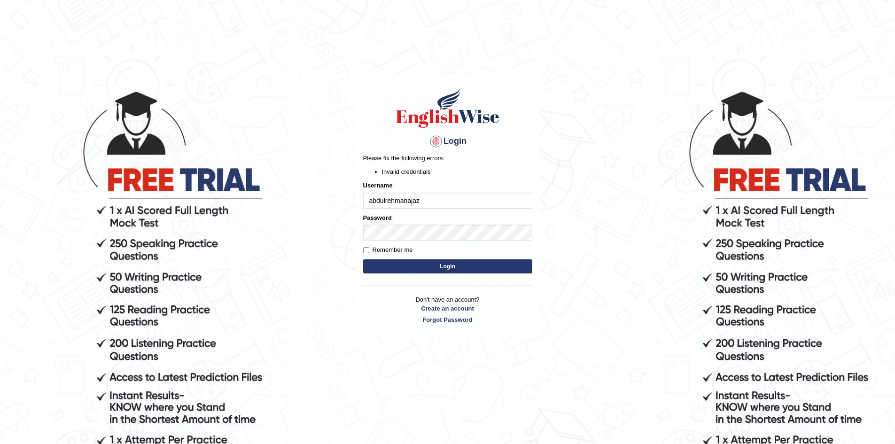
click at [422, 267] on button "Login" at bounding box center [447, 266] width 169 height 14
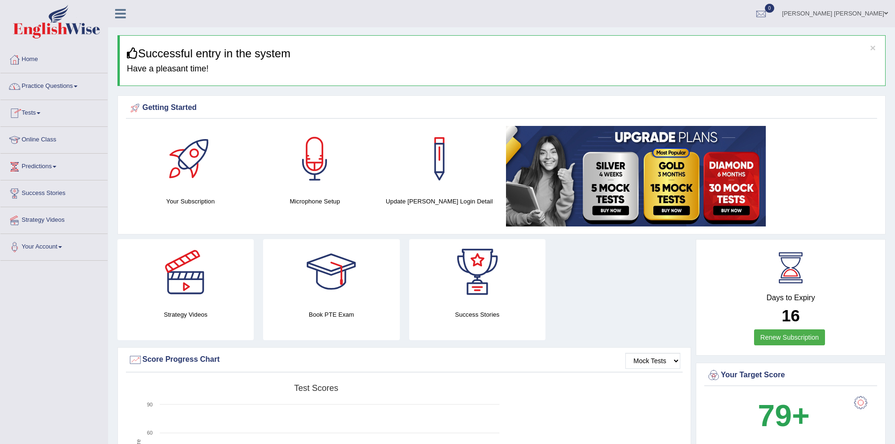
click at [40, 80] on link "Practice Questions" at bounding box center [53, 85] width 107 height 24
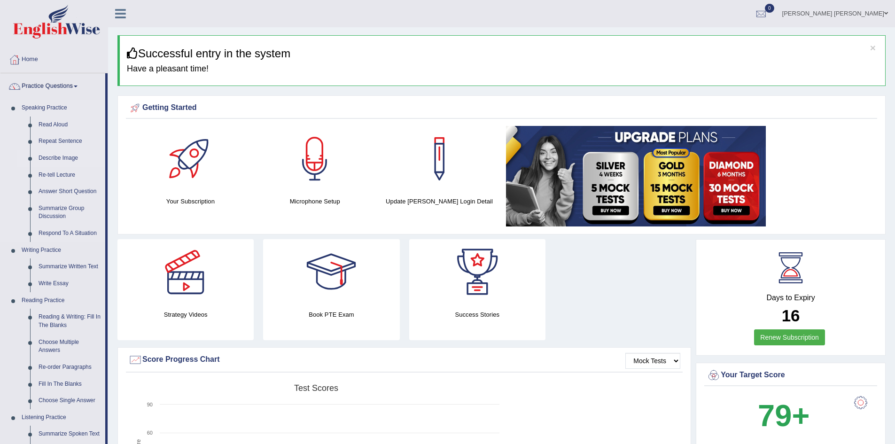
click at [60, 160] on link "Describe Image" at bounding box center [69, 158] width 71 height 17
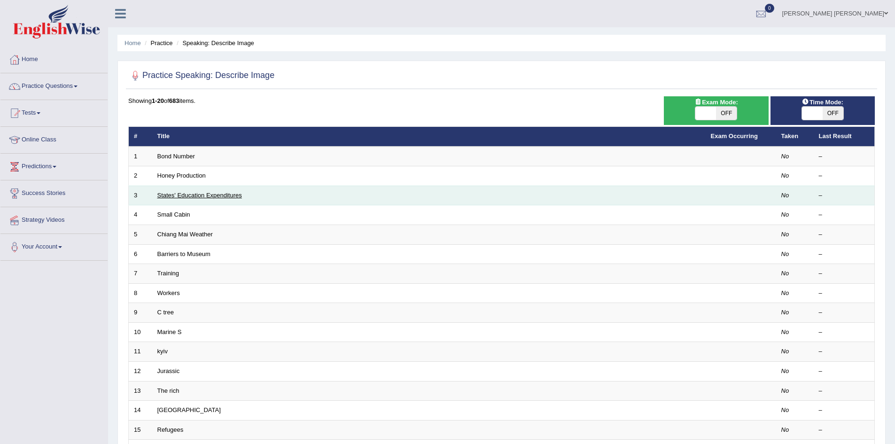
click at [198, 195] on link "States' Education Expenditures" at bounding box center [199, 195] width 85 height 7
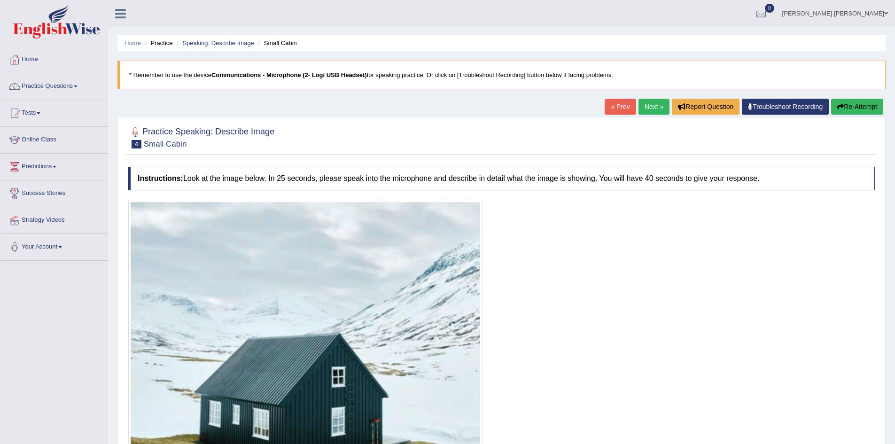
click at [645, 108] on link "Next »" at bounding box center [654, 107] width 31 height 16
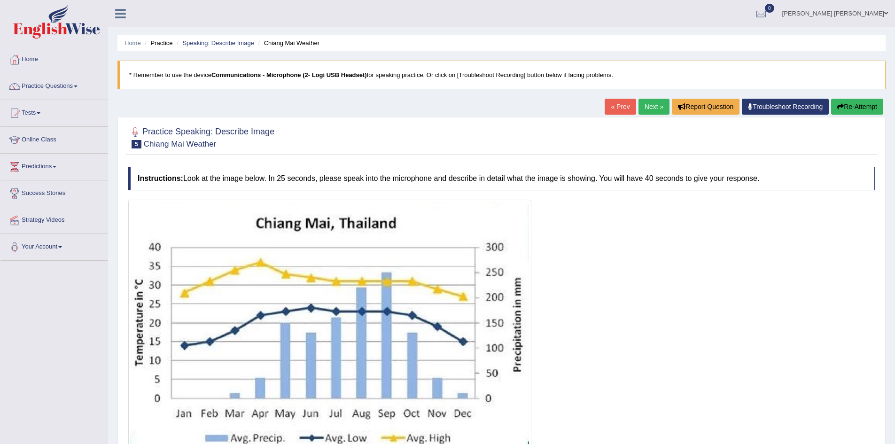
click at [645, 108] on link "Next »" at bounding box center [654, 107] width 31 height 16
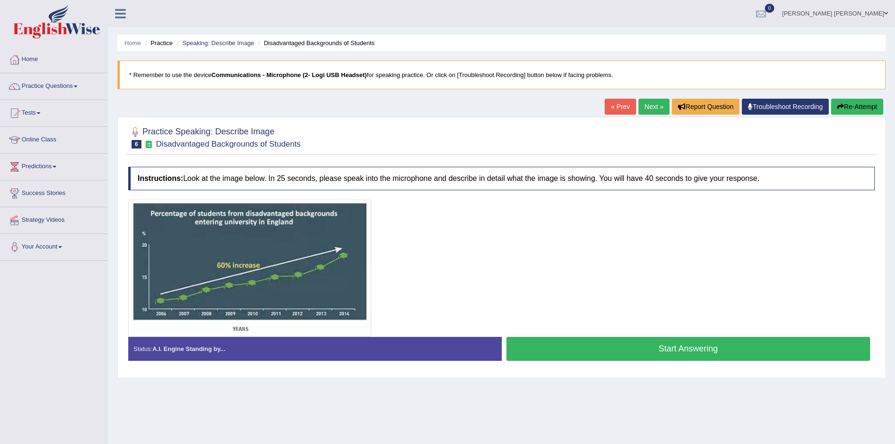
click at [643, 108] on link "Next »" at bounding box center [654, 107] width 31 height 16
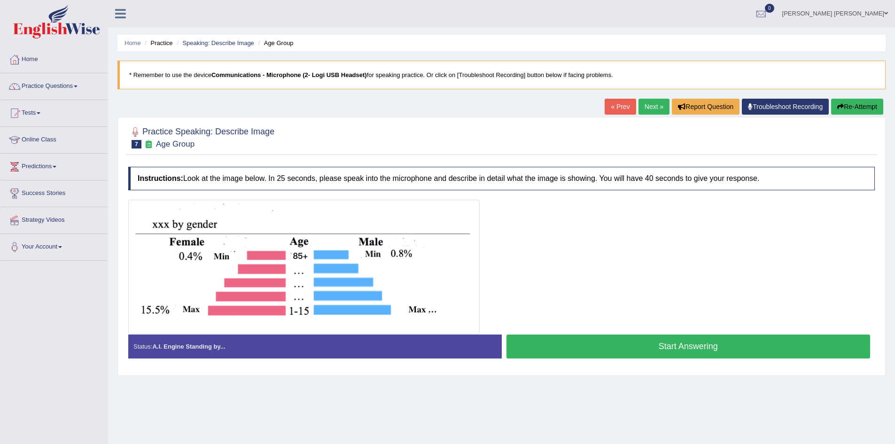
click at [643, 108] on link "Next »" at bounding box center [654, 107] width 31 height 16
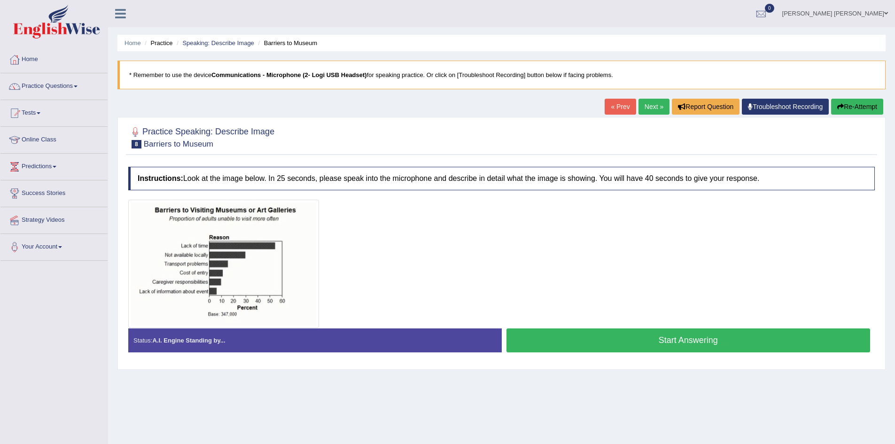
click at [612, 107] on link "« Prev" at bounding box center [620, 107] width 31 height 16
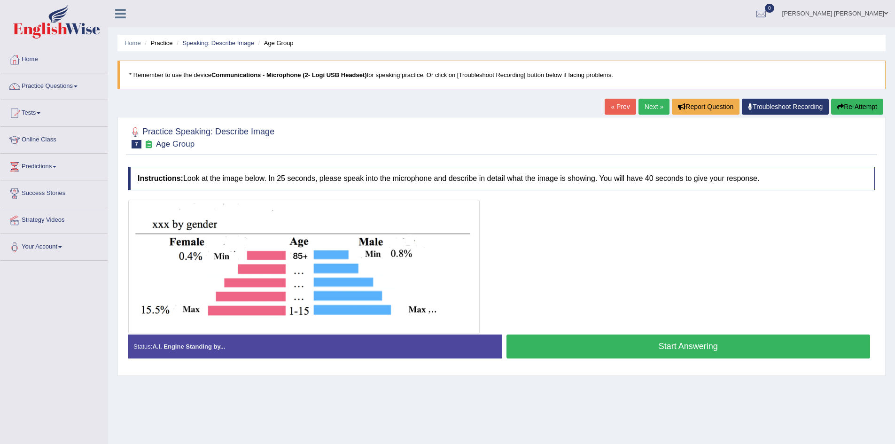
click at [612, 107] on link "« Prev" at bounding box center [620, 107] width 31 height 16
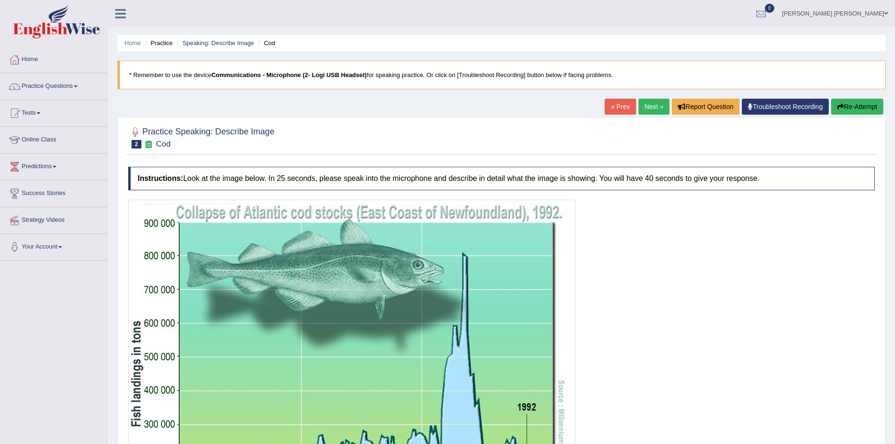
click at [611, 105] on link "« Prev" at bounding box center [620, 107] width 31 height 16
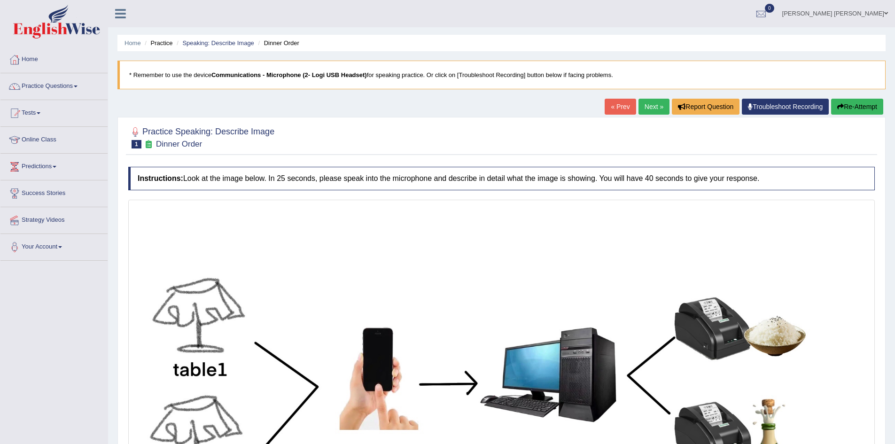
click at [598, 112] on div "Home Practice Speaking: Describe Image Dinner Order * Remember to use the devic…" at bounding box center [501, 315] width 787 height 631
click at [615, 103] on link "« Prev" at bounding box center [620, 107] width 31 height 16
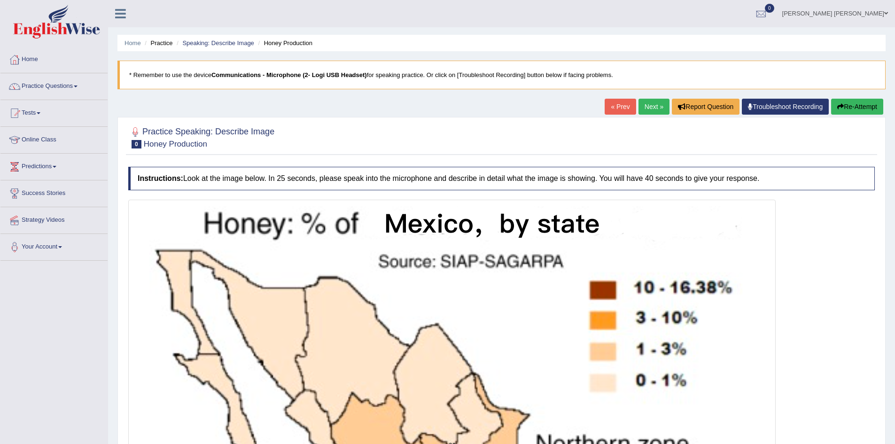
click at [605, 110] on link "« Prev" at bounding box center [620, 107] width 31 height 16
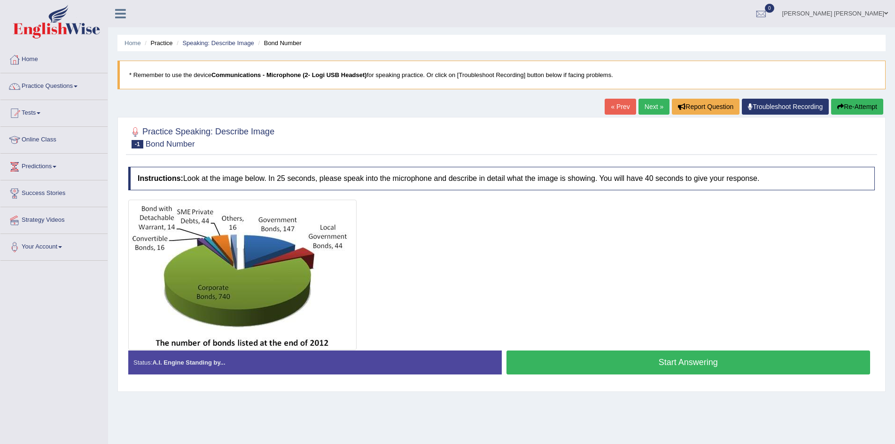
click at [639, 363] on button "Start Answering" at bounding box center [689, 363] width 364 height 24
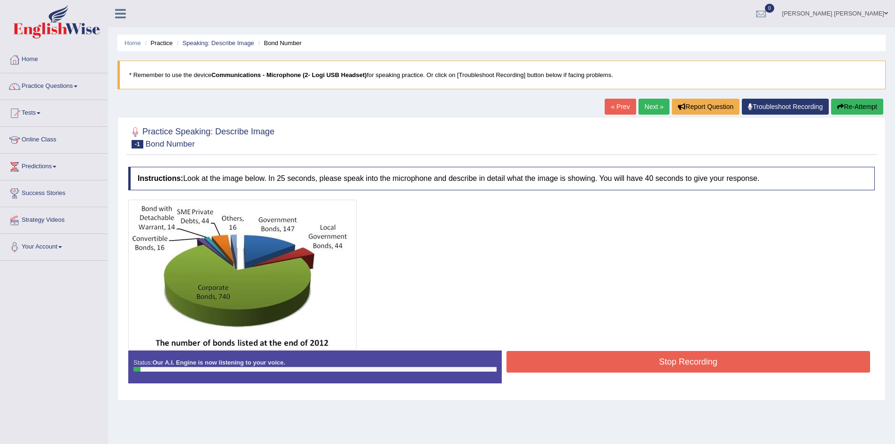
click at [612, 361] on button "Stop Recording" at bounding box center [689, 362] width 364 height 22
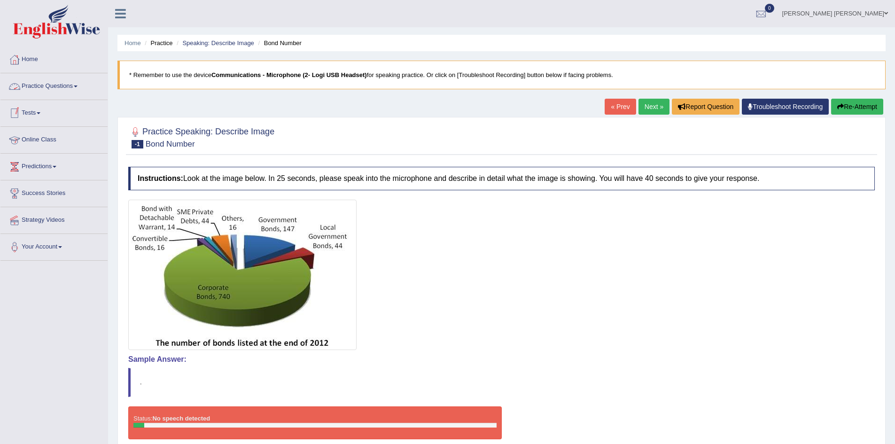
click at [45, 84] on link "Practice Questions" at bounding box center [53, 85] width 107 height 24
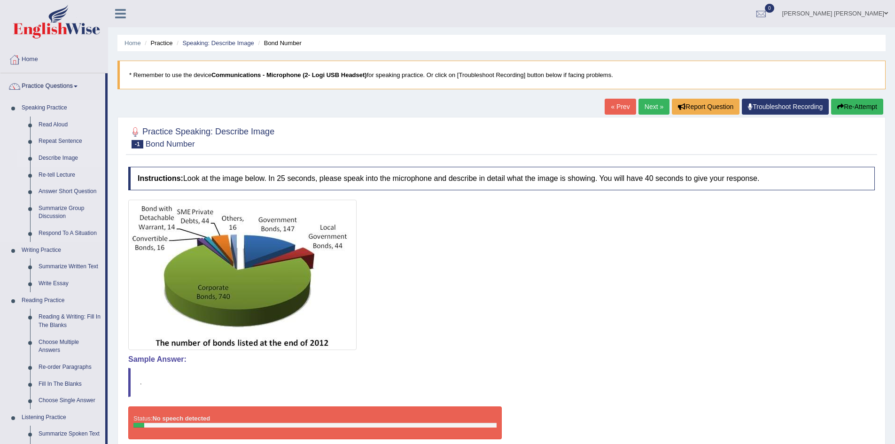
click at [60, 160] on link "Describe Image" at bounding box center [69, 158] width 71 height 17
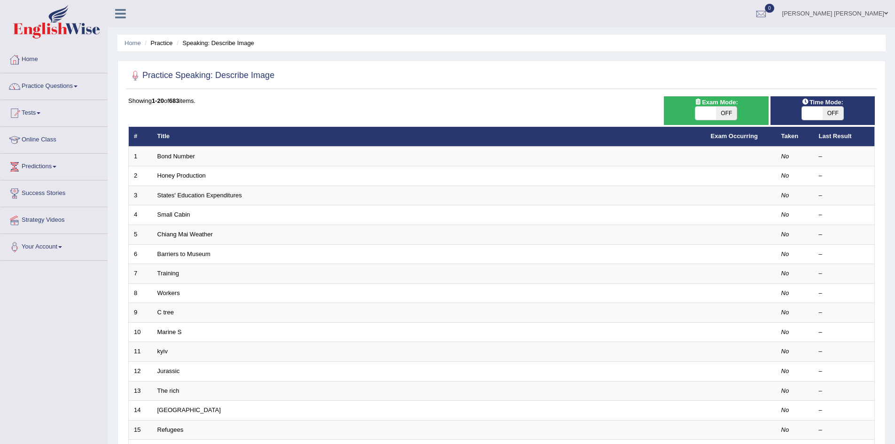
click at [826, 112] on span "OFF" at bounding box center [833, 113] width 21 height 13
checkbox input "true"
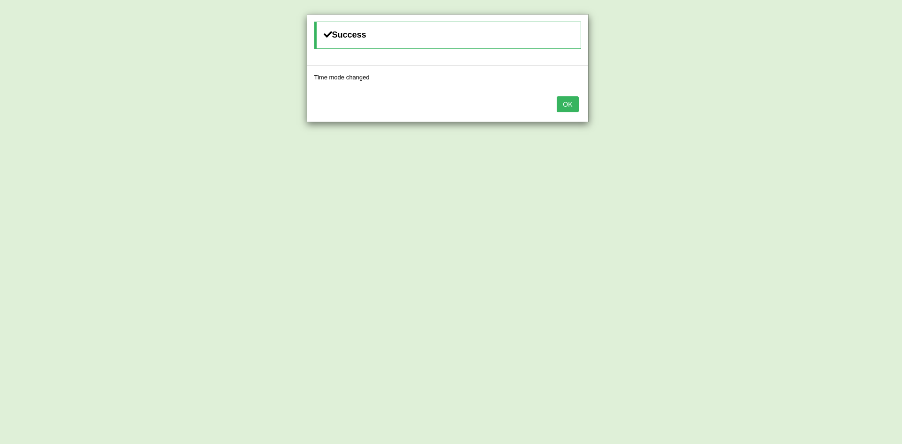
click at [572, 103] on button "OK" at bounding box center [568, 104] width 22 height 16
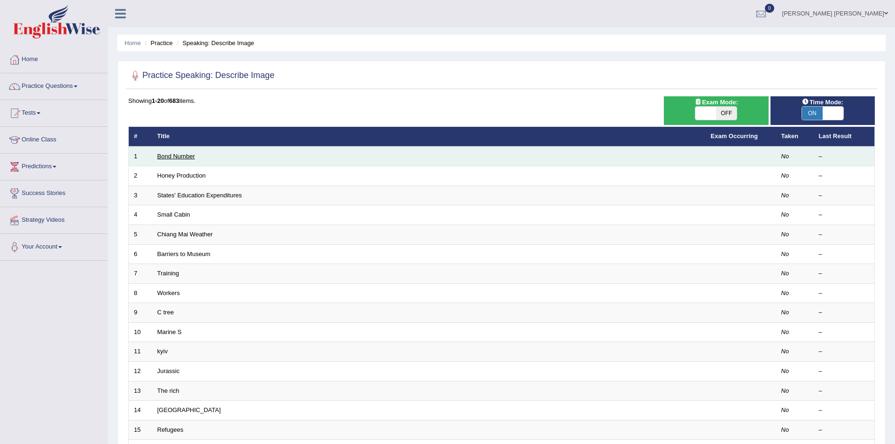
click at [172, 155] on link "Bond Number" at bounding box center [176, 156] width 38 height 7
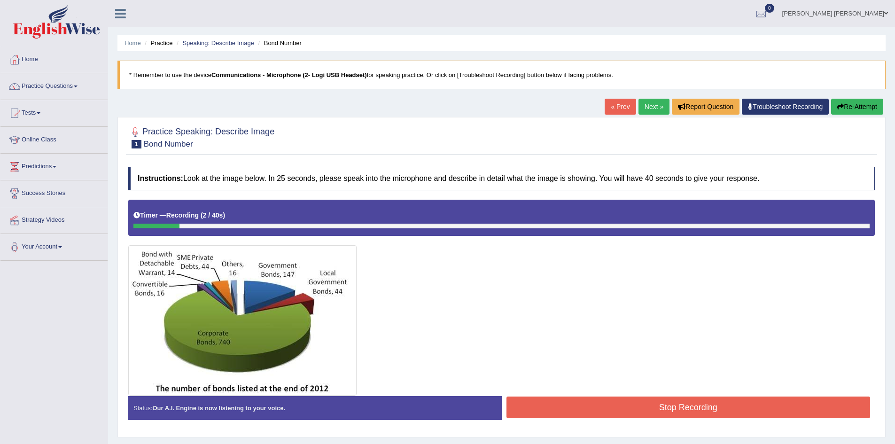
click at [679, 407] on button "Stop Recording" at bounding box center [689, 408] width 364 height 22
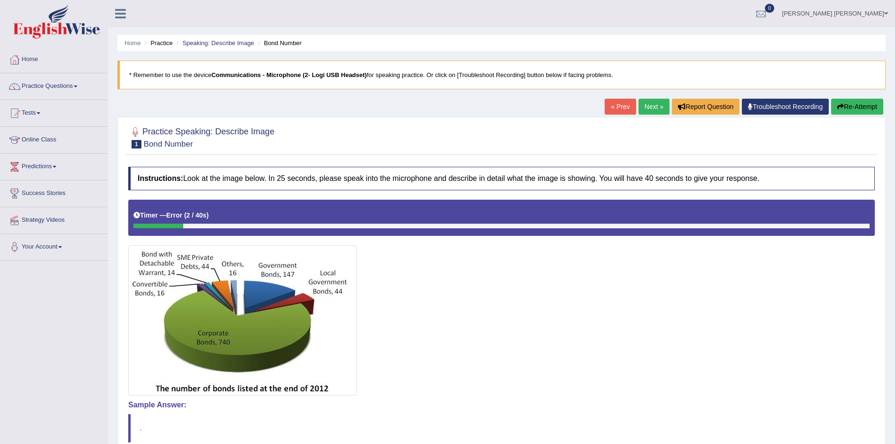
click at [848, 111] on button "Re-Attempt" at bounding box center [857, 107] width 52 height 16
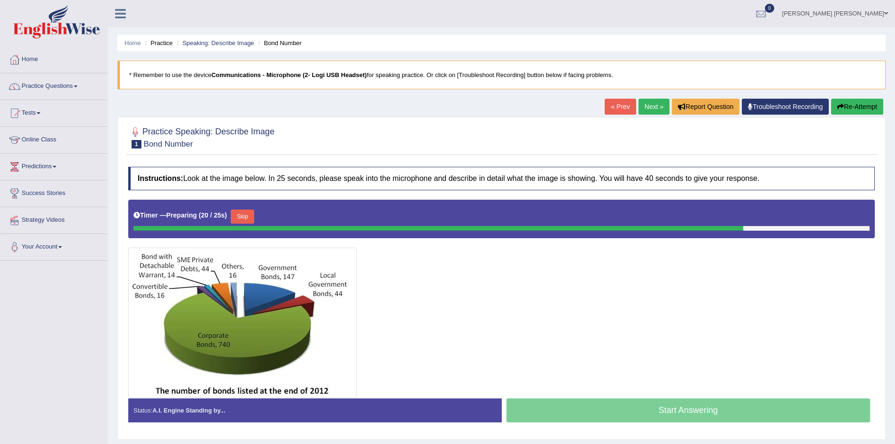
click at [250, 219] on button "Skip" at bounding box center [243, 217] width 24 height 14
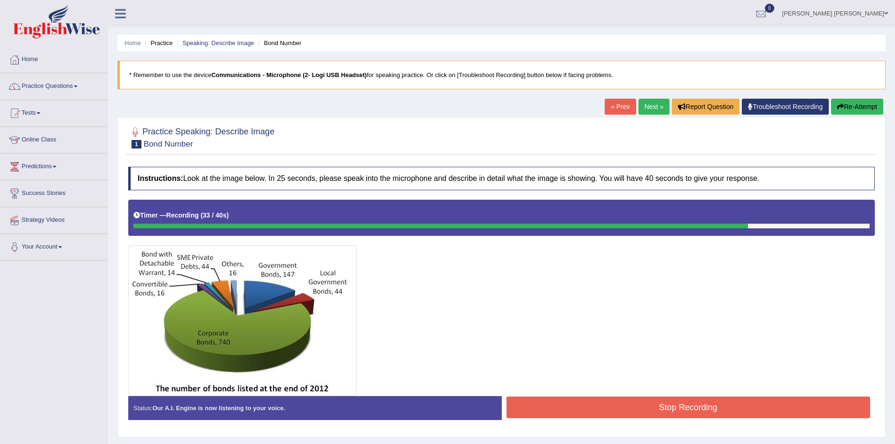
click at [660, 411] on button "Stop Recording" at bounding box center [689, 408] width 364 height 22
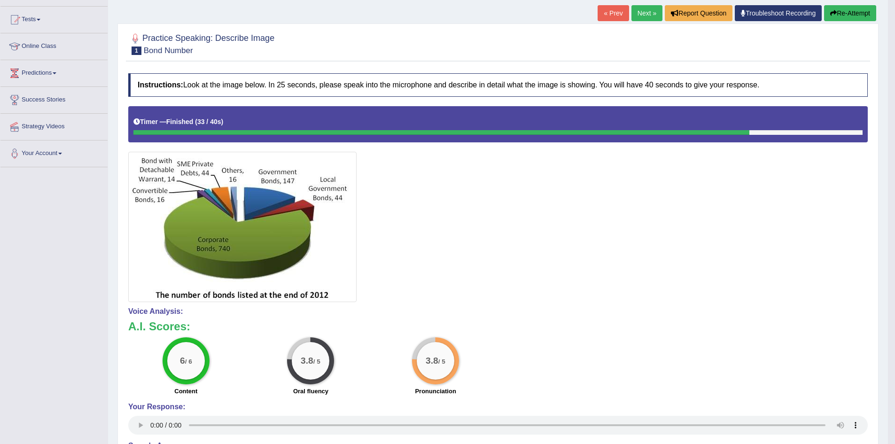
scroll to position [94, 0]
click at [841, 17] on button "Re-Attempt" at bounding box center [850, 13] width 52 height 16
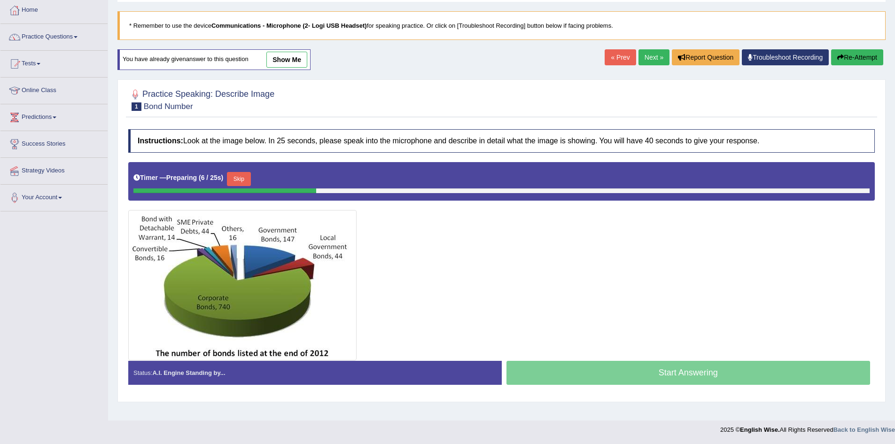
click at [241, 178] on button "Skip" at bounding box center [239, 179] width 24 height 14
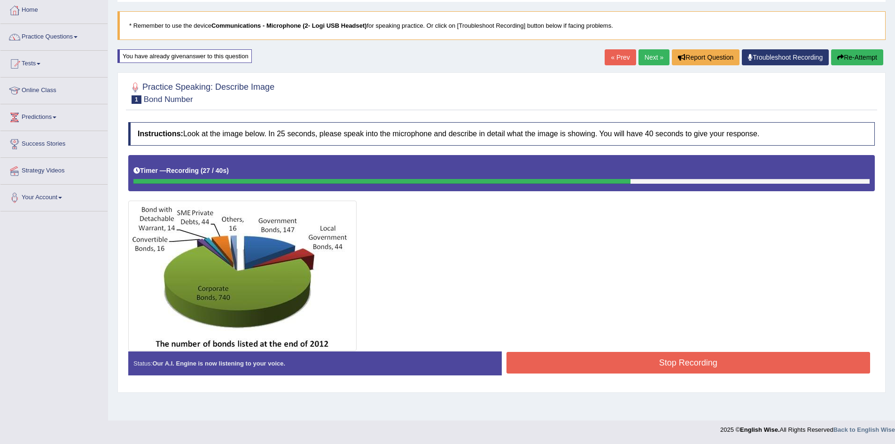
drag, startPoint x: 585, startPoint y: 361, endPoint x: 575, endPoint y: 358, distance: 10.1
click at [585, 361] on button "Stop Recording" at bounding box center [689, 363] width 364 height 22
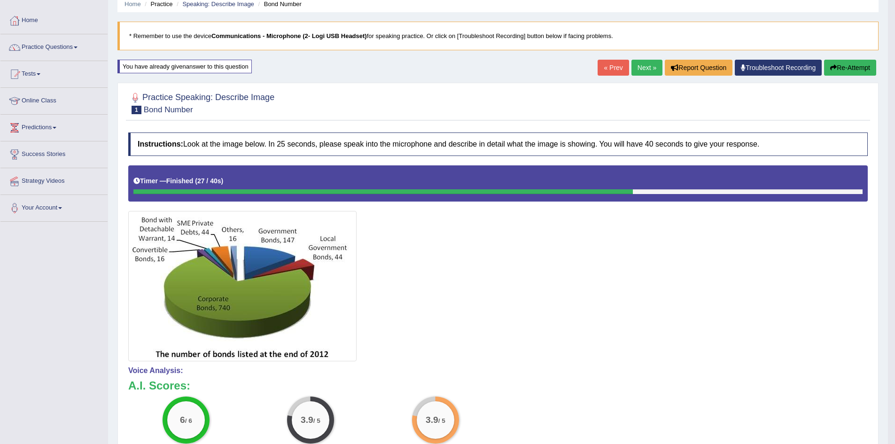
scroll to position [94, 0]
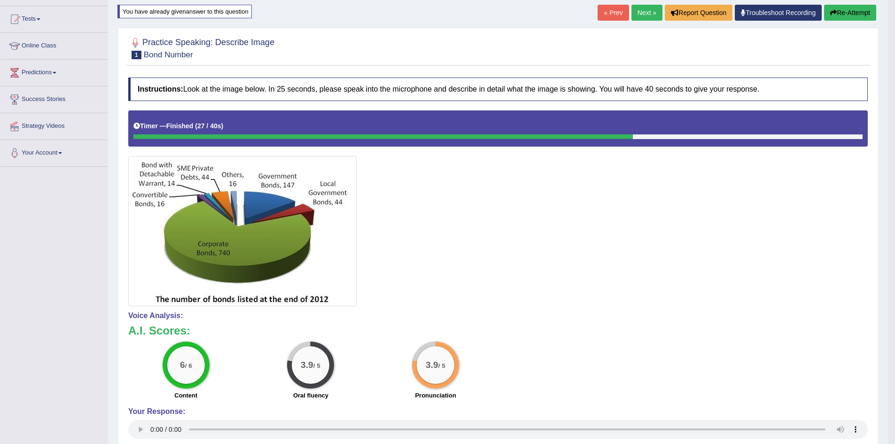
click at [837, 16] on button "Re-Attempt" at bounding box center [850, 13] width 52 height 16
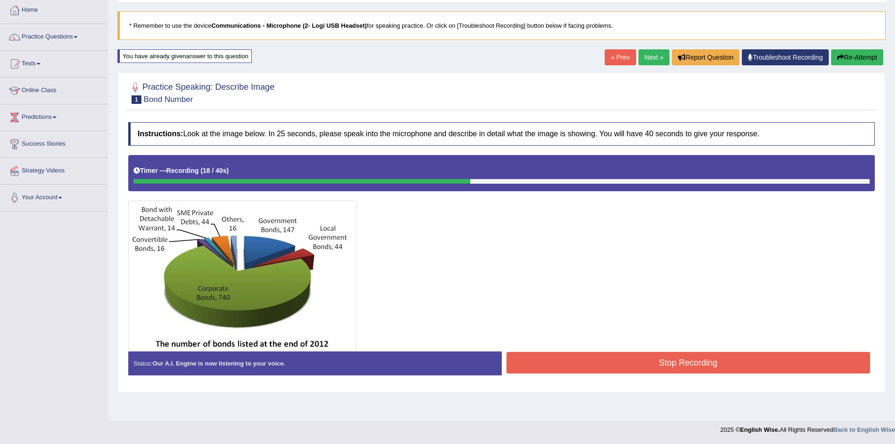
click at [620, 360] on button "Stop Recording" at bounding box center [689, 363] width 364 height 22
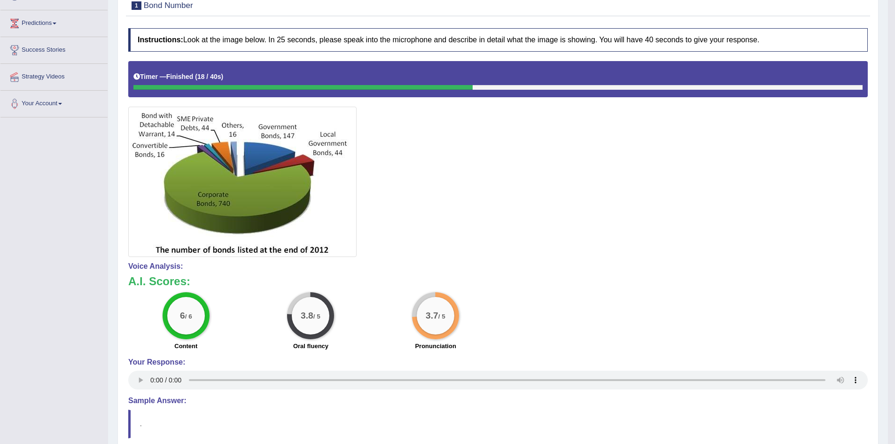
scroll to position [96, 0]
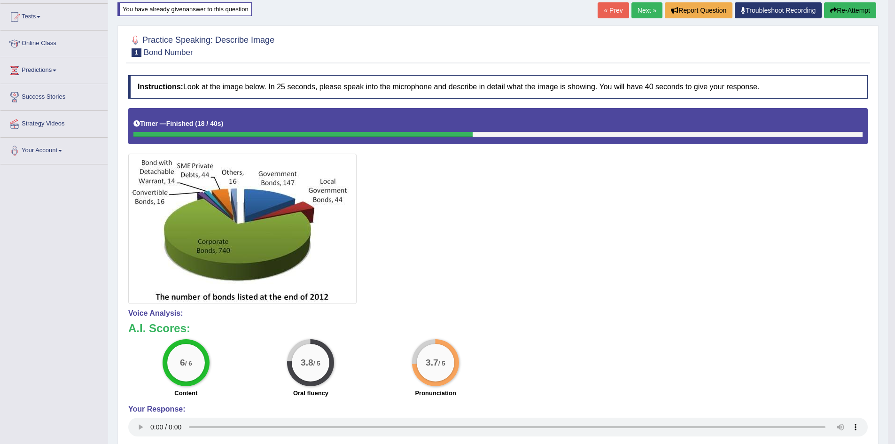
click at [644, 8] on link "Next »" at bounding box center [647, 10] width 31 height 16
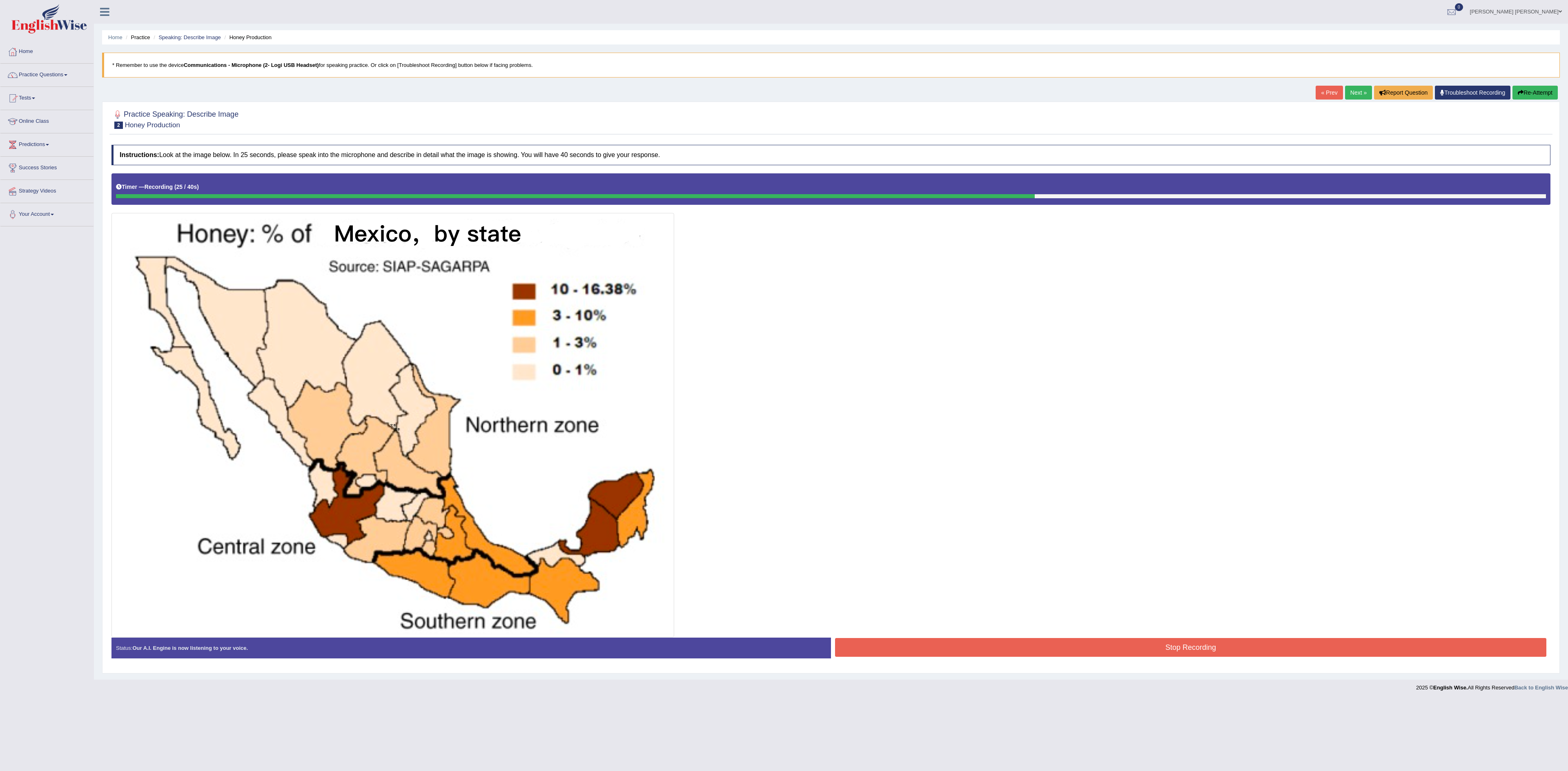
click at [777, 386] on button "Stop Recording" at bounding box center [1190, 648] width 711 height 19
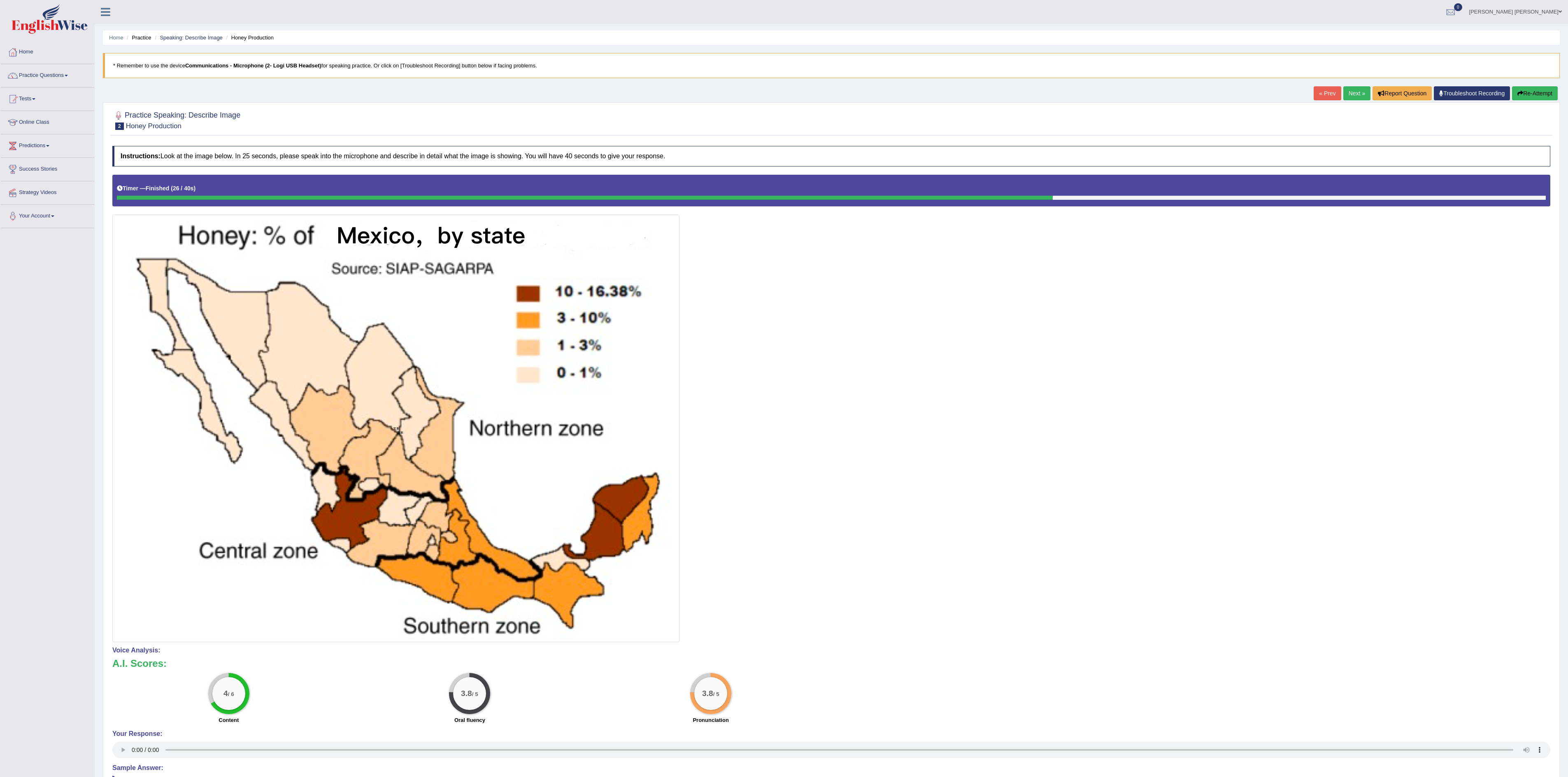
click at [784, 92] on link "Next »" at bounding box center [1356, 94] width 27 height 14
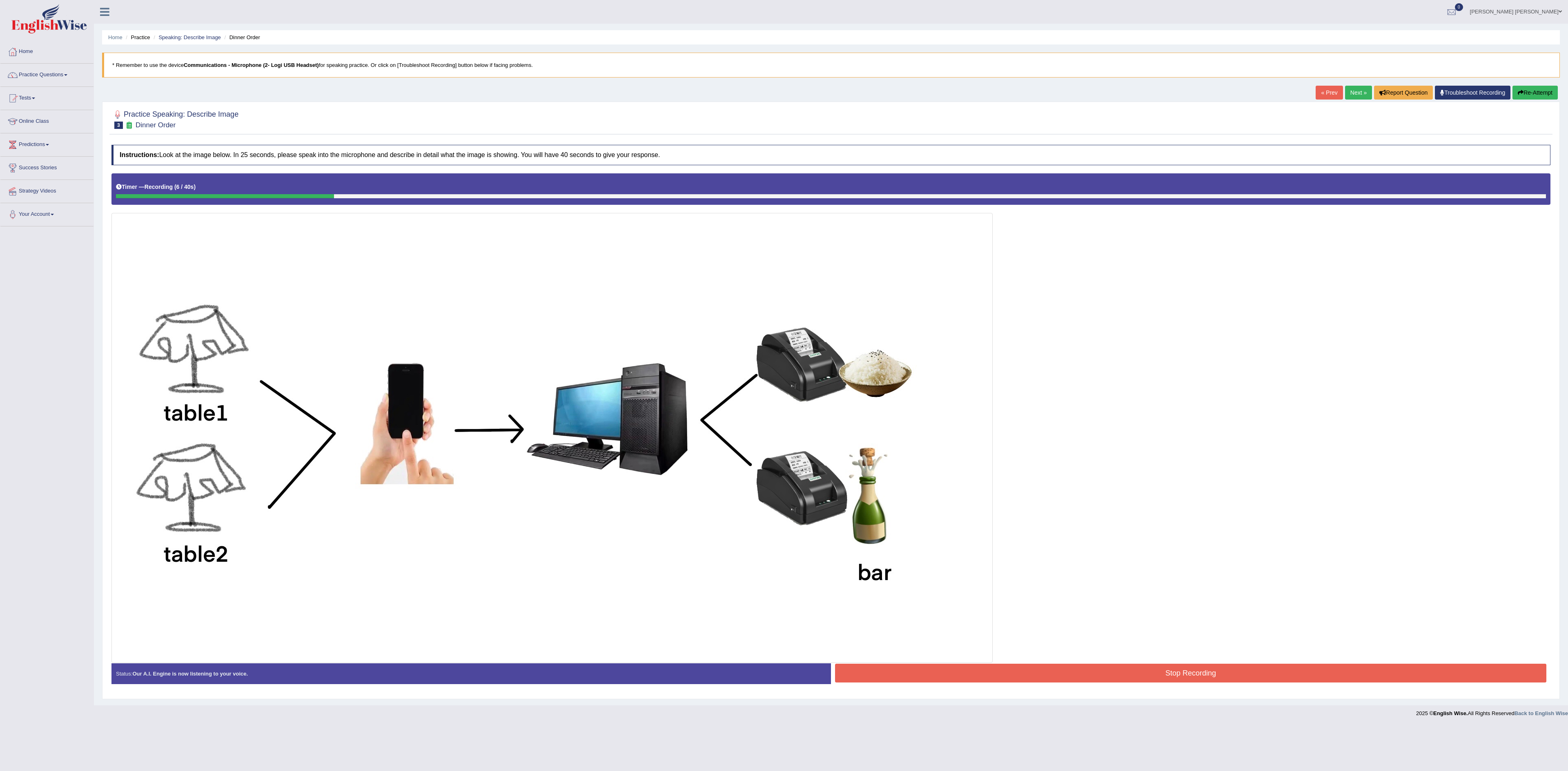
click at [1346, 89] on link "Next »" at bounding box center [1358, 93] width 27 height 14
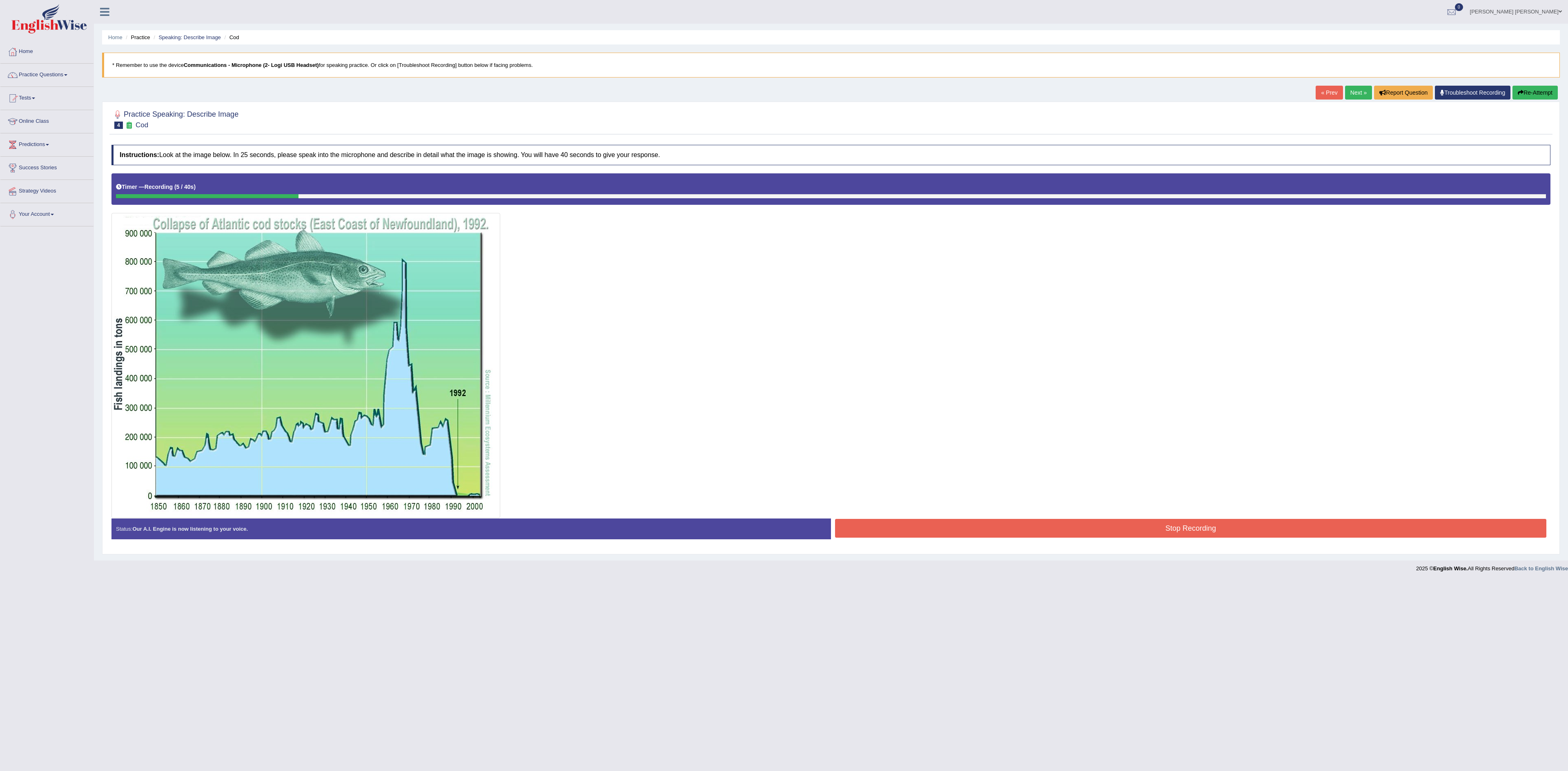
click at [1141, 518] on div at bounding box center [830, 346] width 1439 height 345
click at [1133, 536] on button "Stop Recording" at bounding box center [1190, 529] width 711 height 19
